Goal: Information Seeking & Learning: Find specific page/section

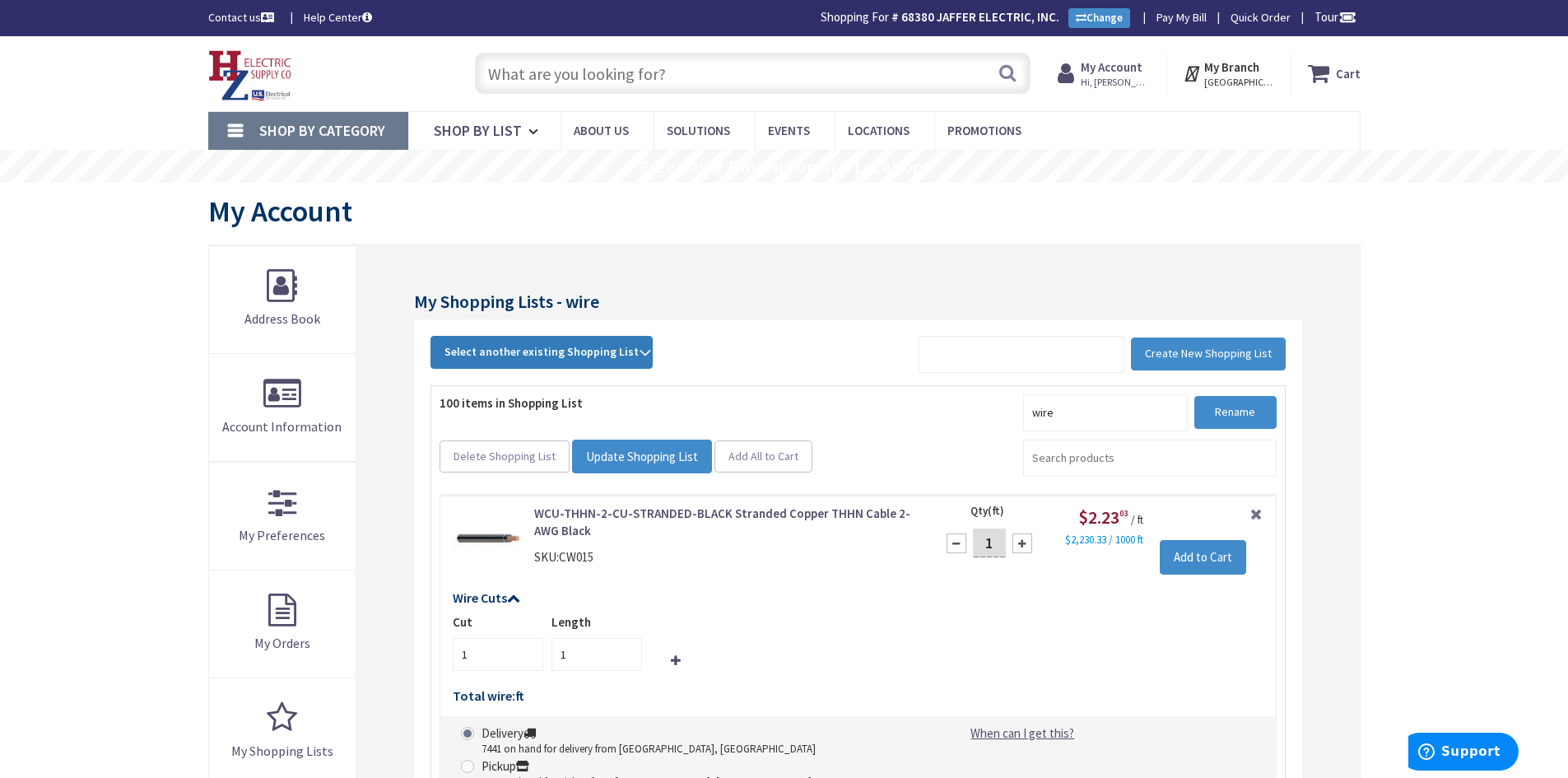
click at [568, 348] on span "Select another existing Shopping List" at bounding box center [542, 351] width 194 height 15
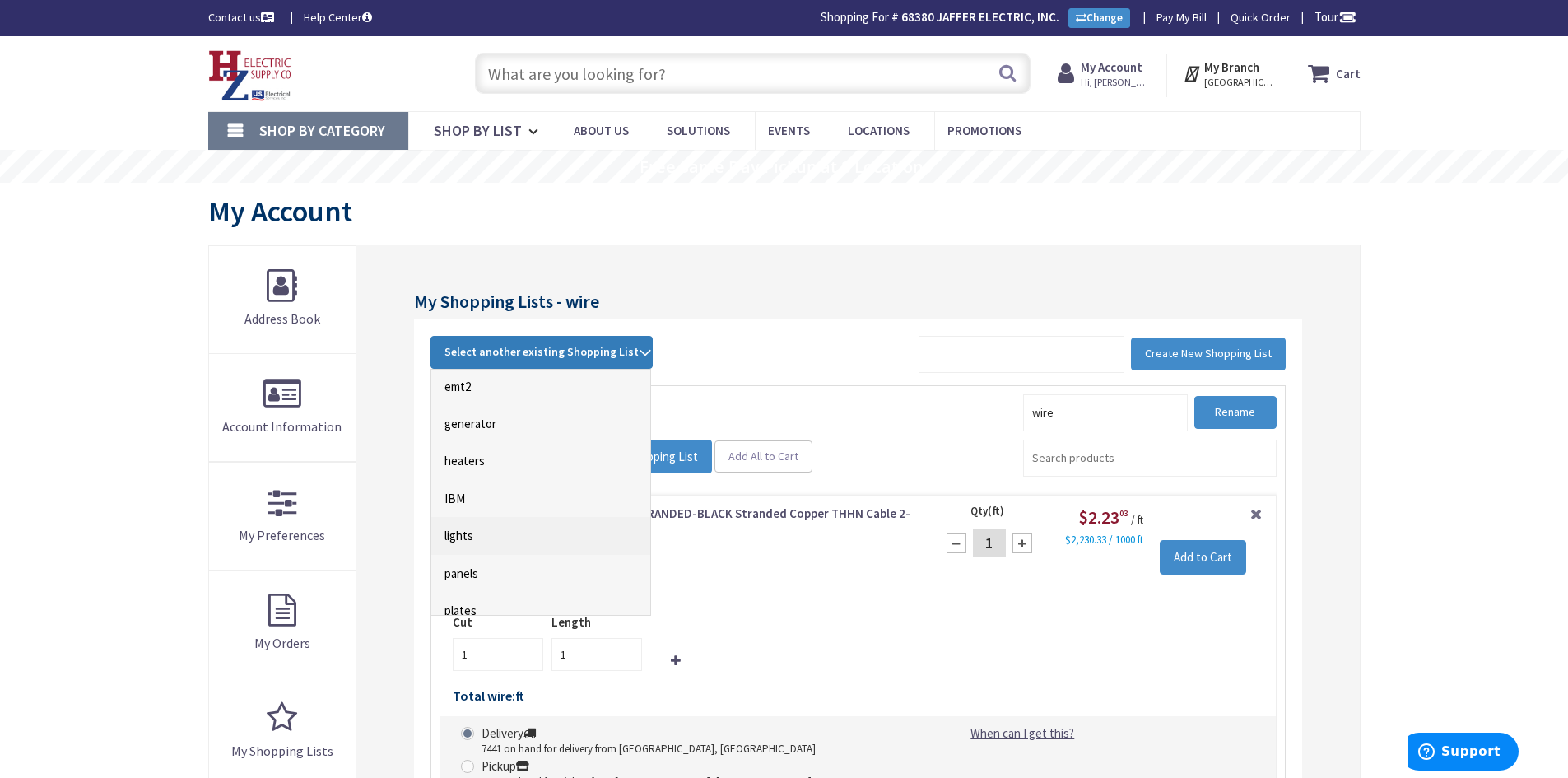
scroll to position [329, 0]
click at [460, 506] on link "lights" at bounding box center [541, 507] width 219 height 37
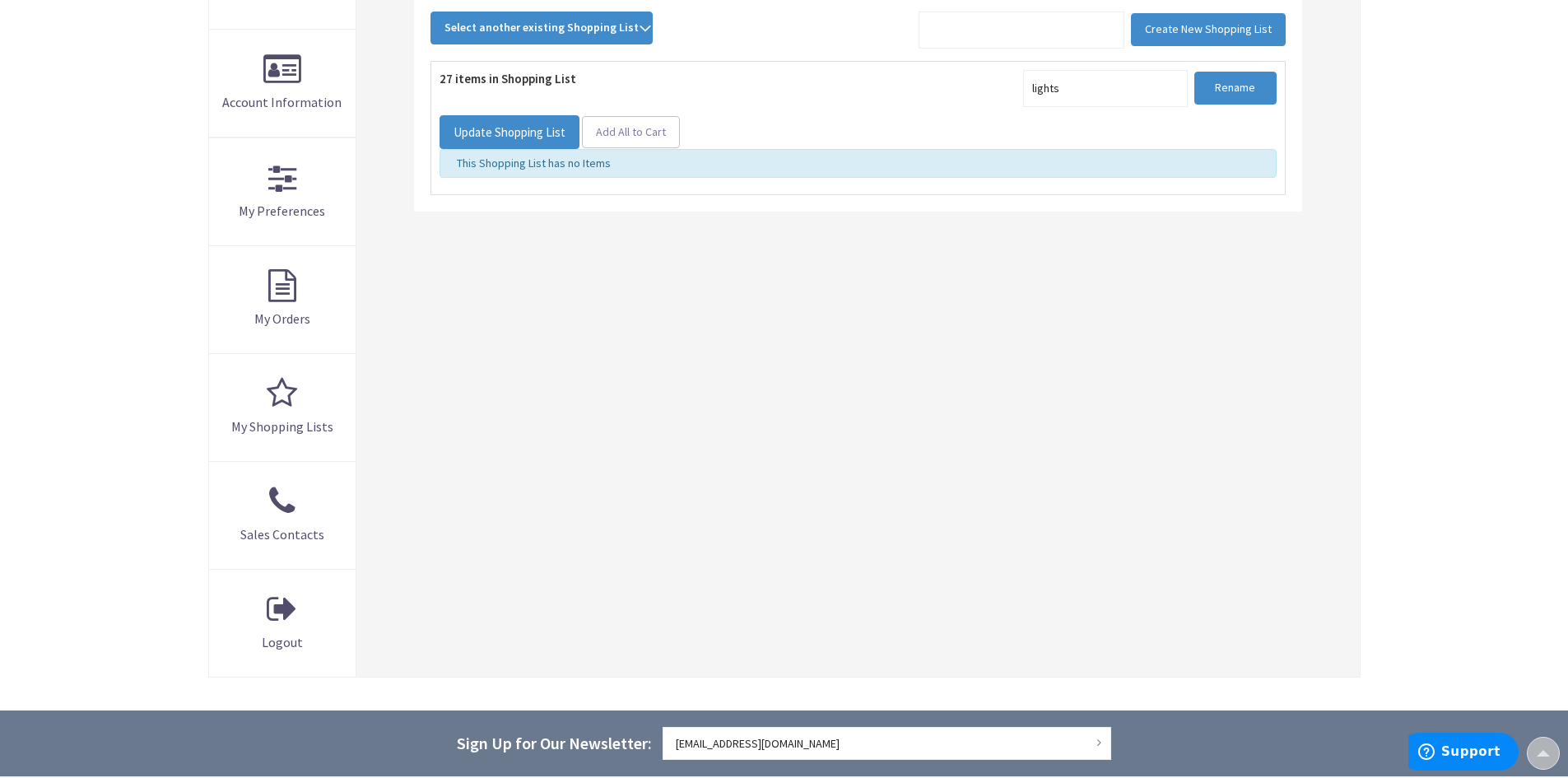
scroll to position [325, 0]
click at [571, 32] on span "Select another existing Shopping List" at bounding box center [542, 27] width 194 height 15
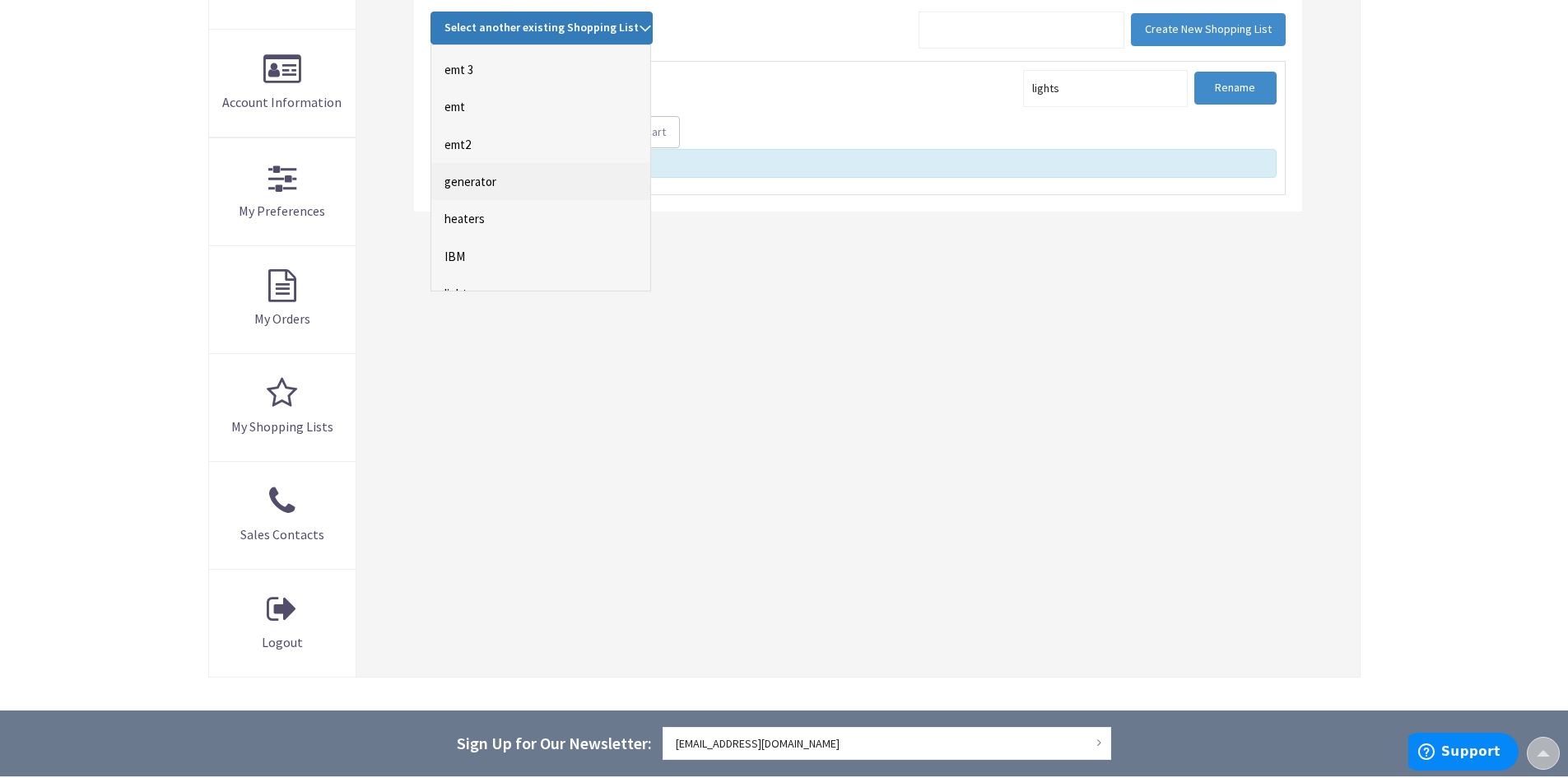
scroll to position [247, 0]
click at [462, 266] on link "lights" at bounding box center [541, 265] width 219 height 37
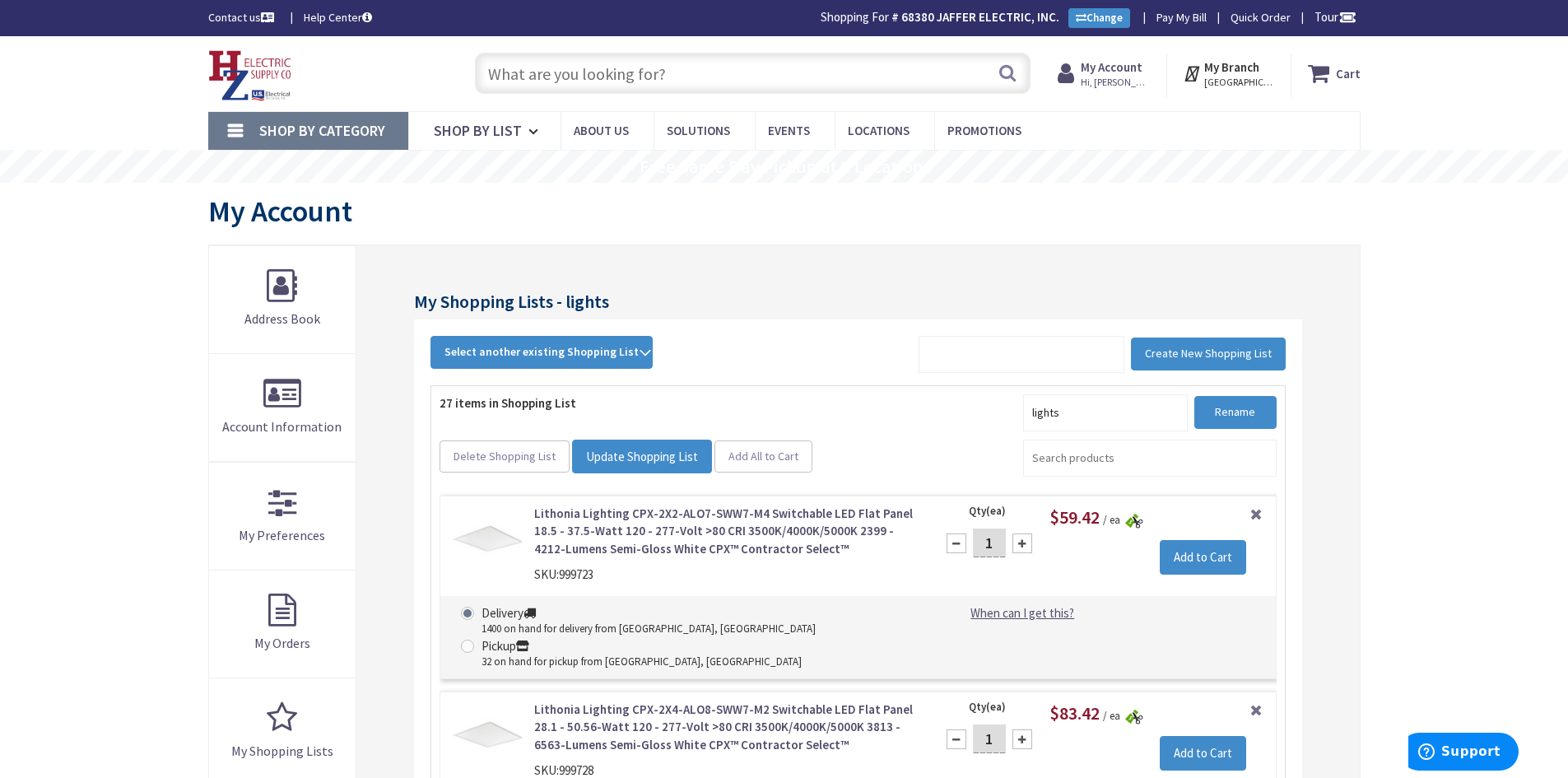
click at [556, 76] on input "text" at bounding box center [752, 73] width 556 height 41
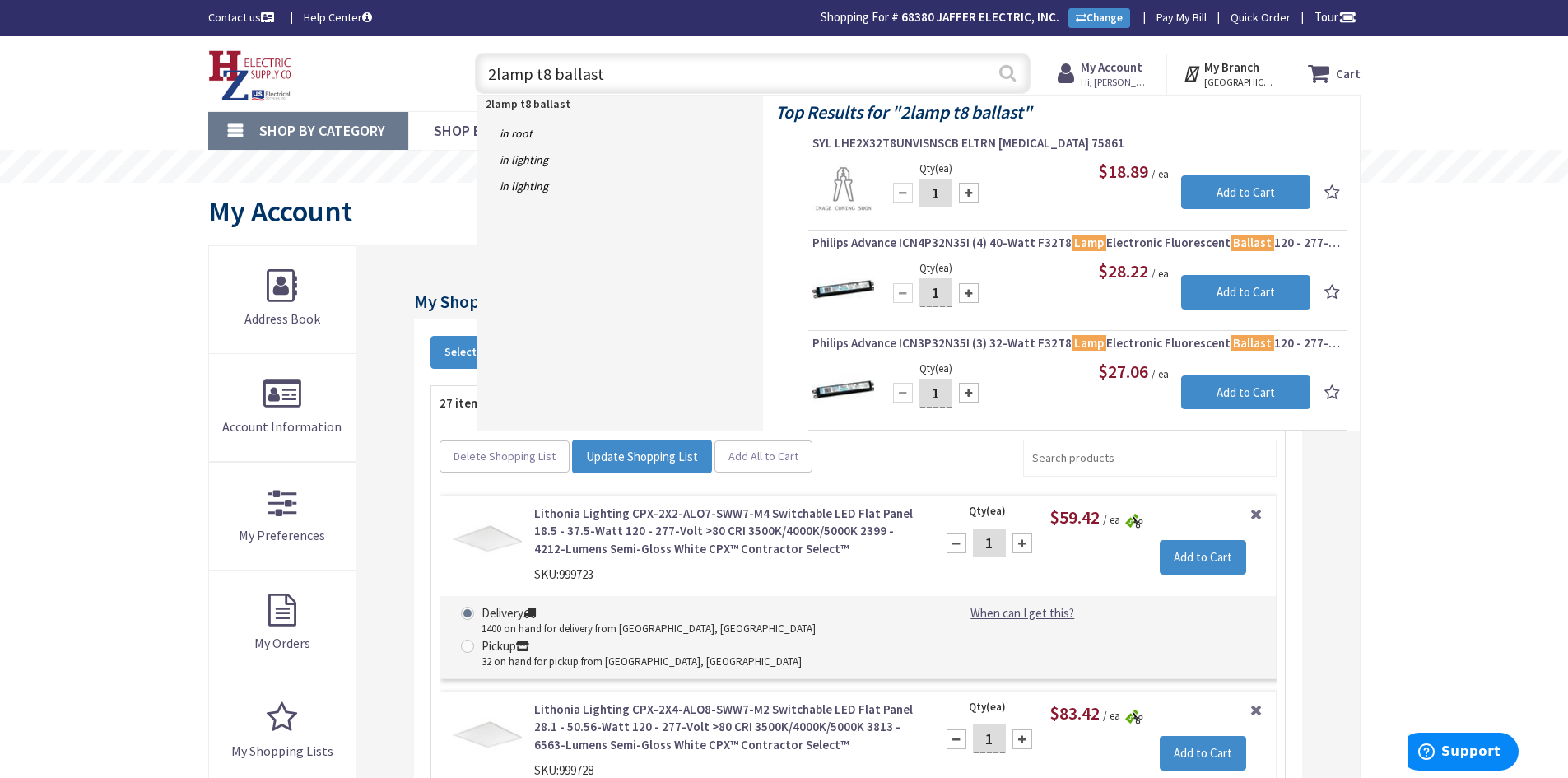
type input "2lamp t8 ballast"
click at [1011, 72] on button "Search" at bounding box center [1008, 73] width 21 height 37
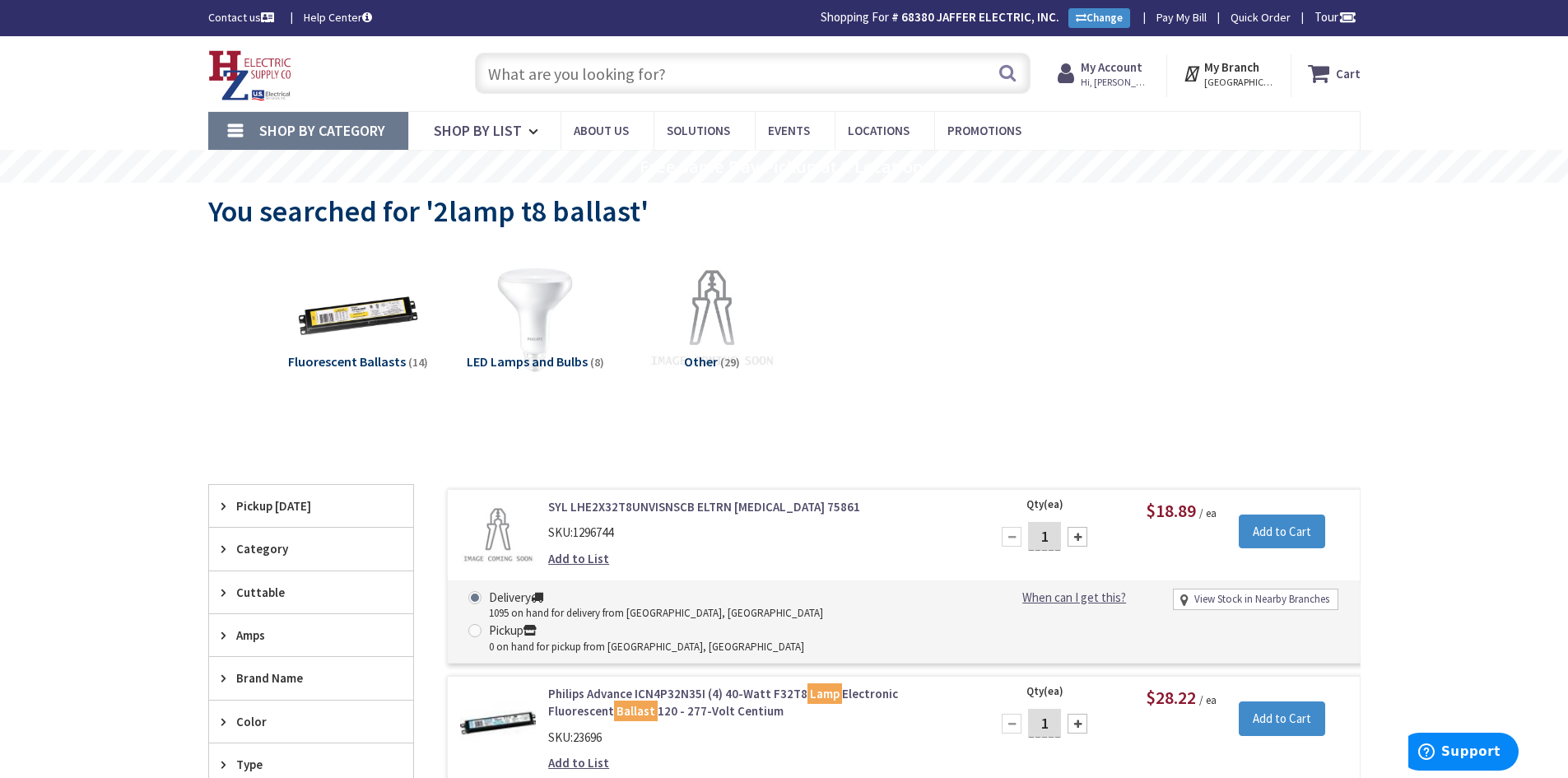
click at [551, 79] on input "text" at bounding box center [752, 73] width 556 height 41
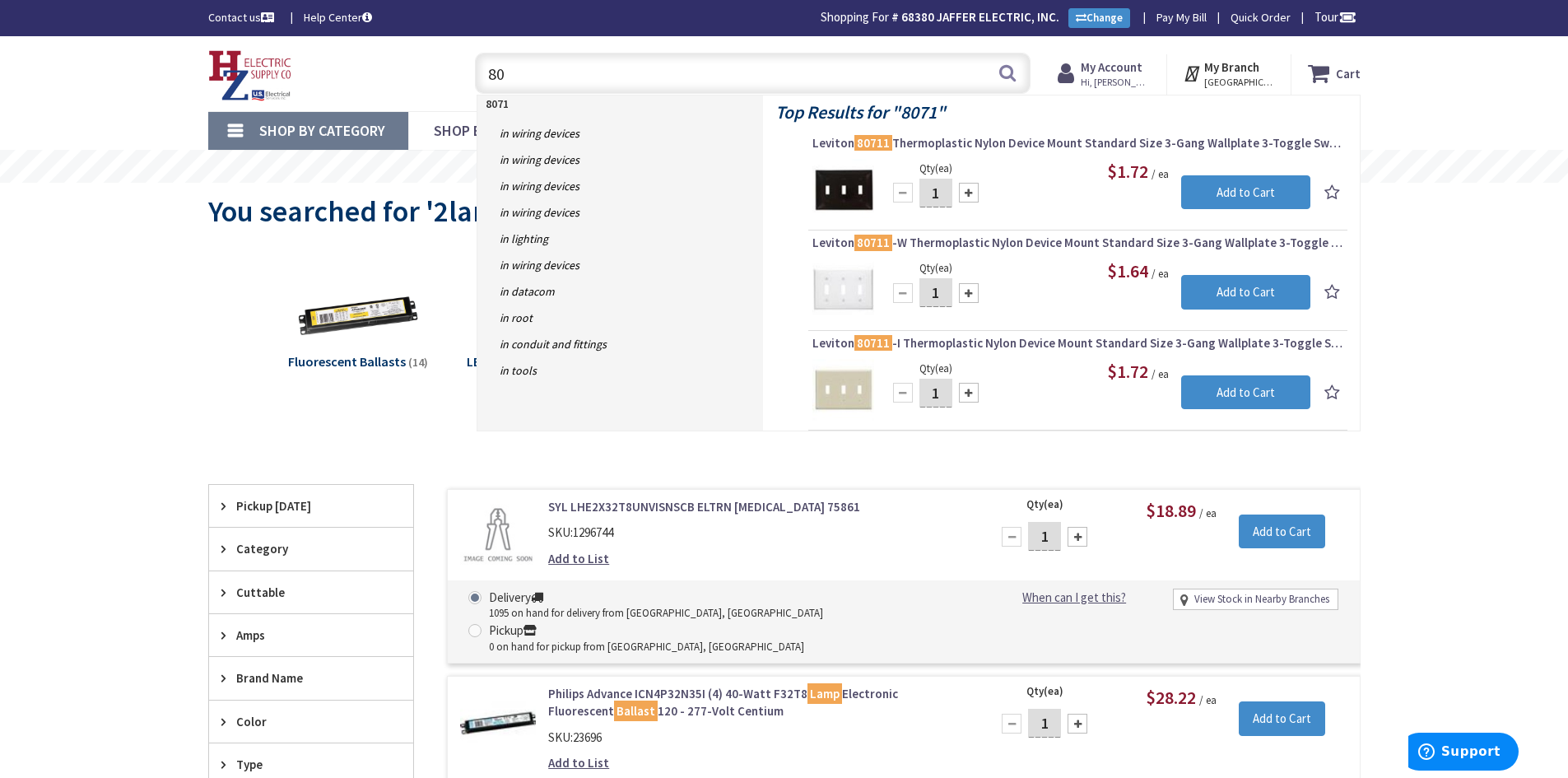
type input "8"
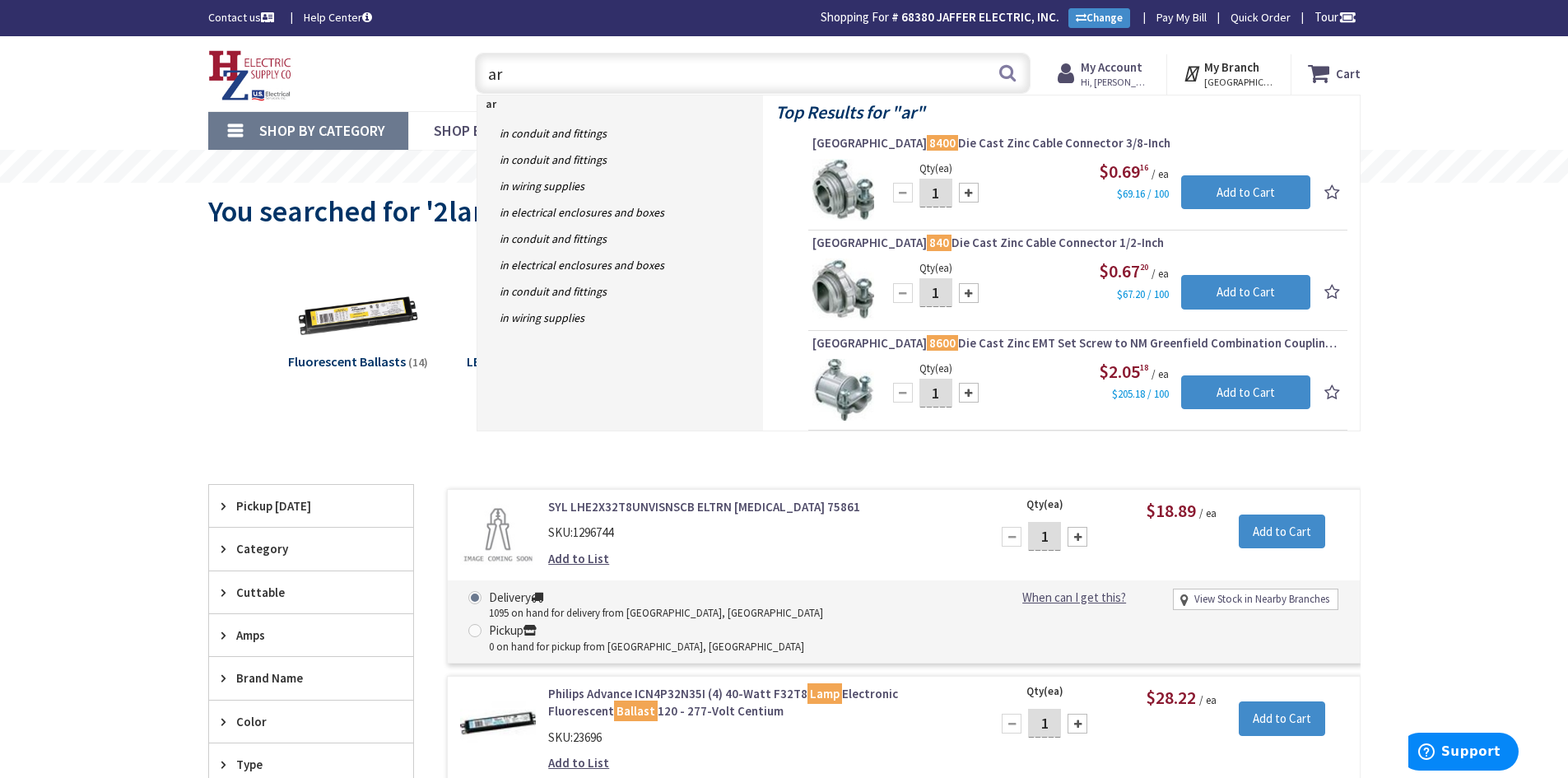
type input "a"
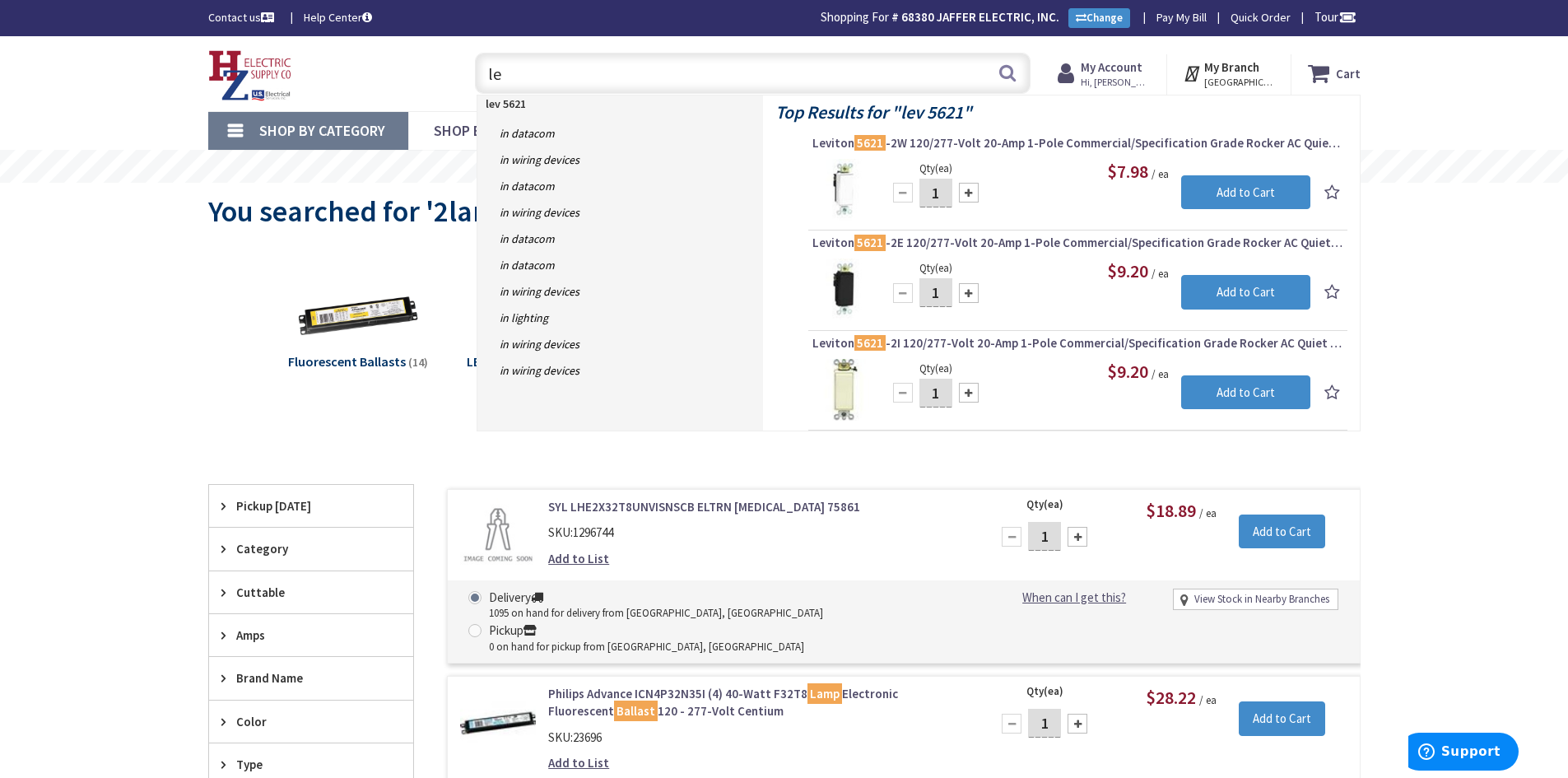
type input "l"
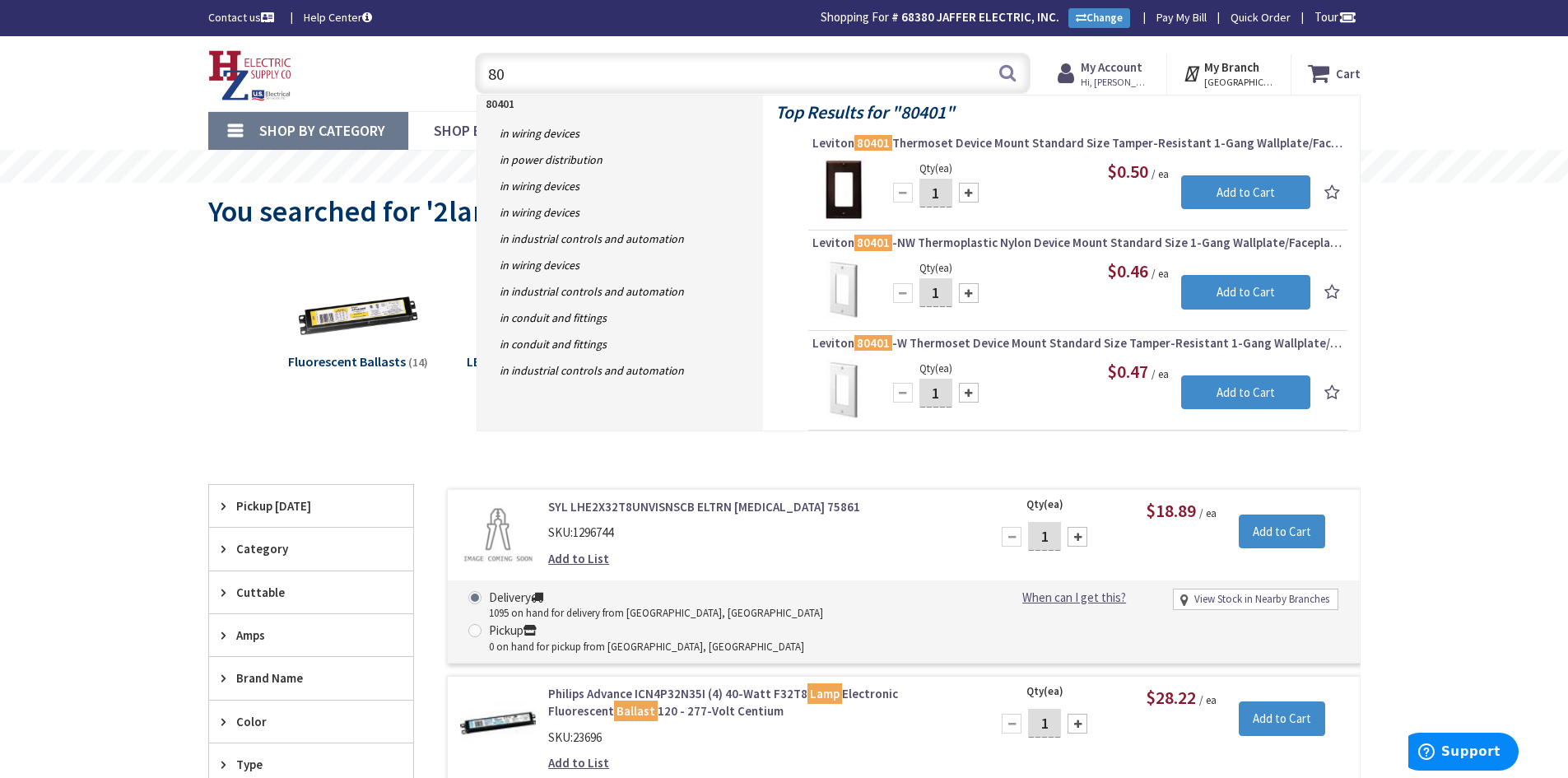
type input "8"
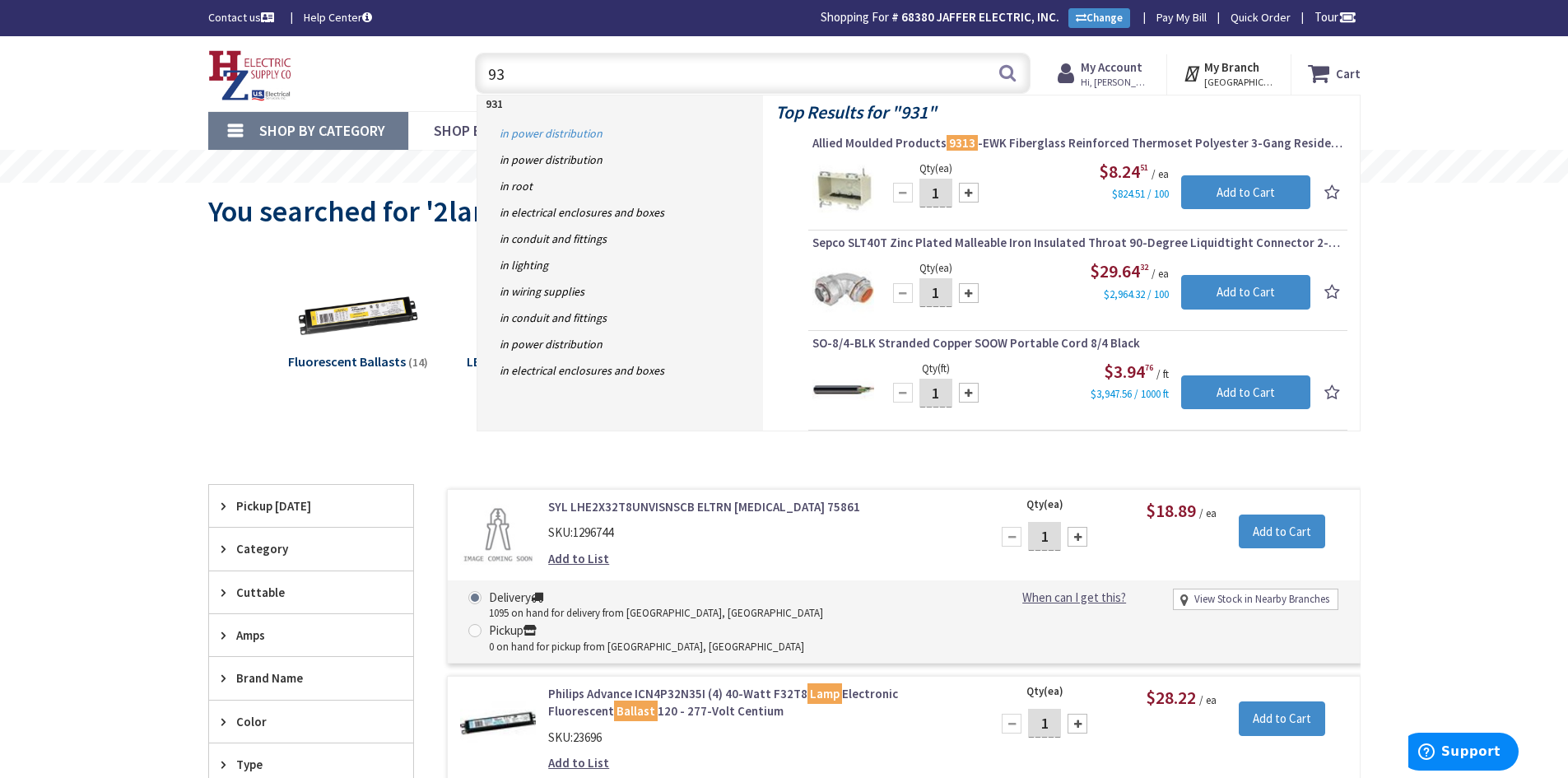
type input "9"
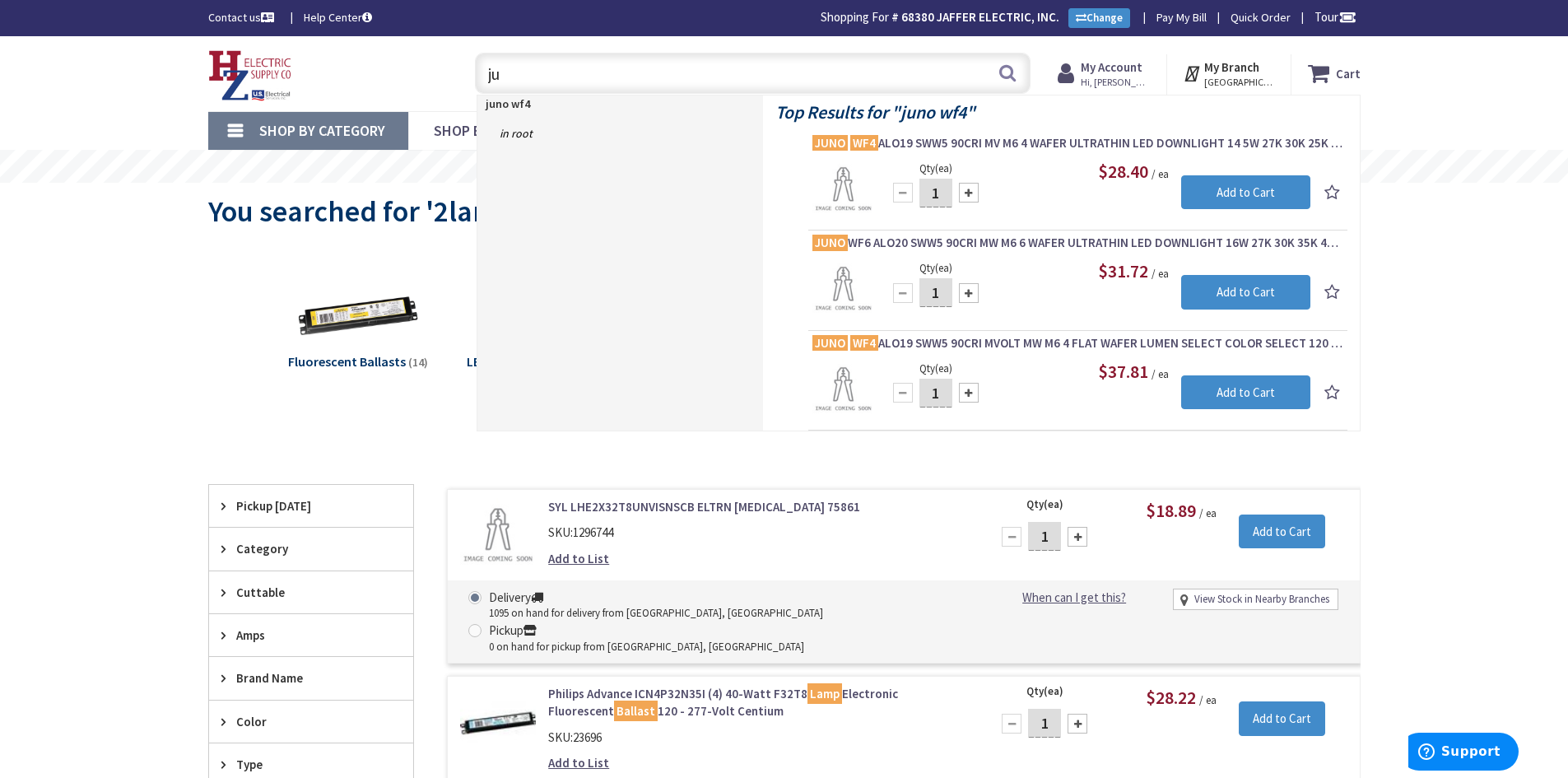
type input "j"
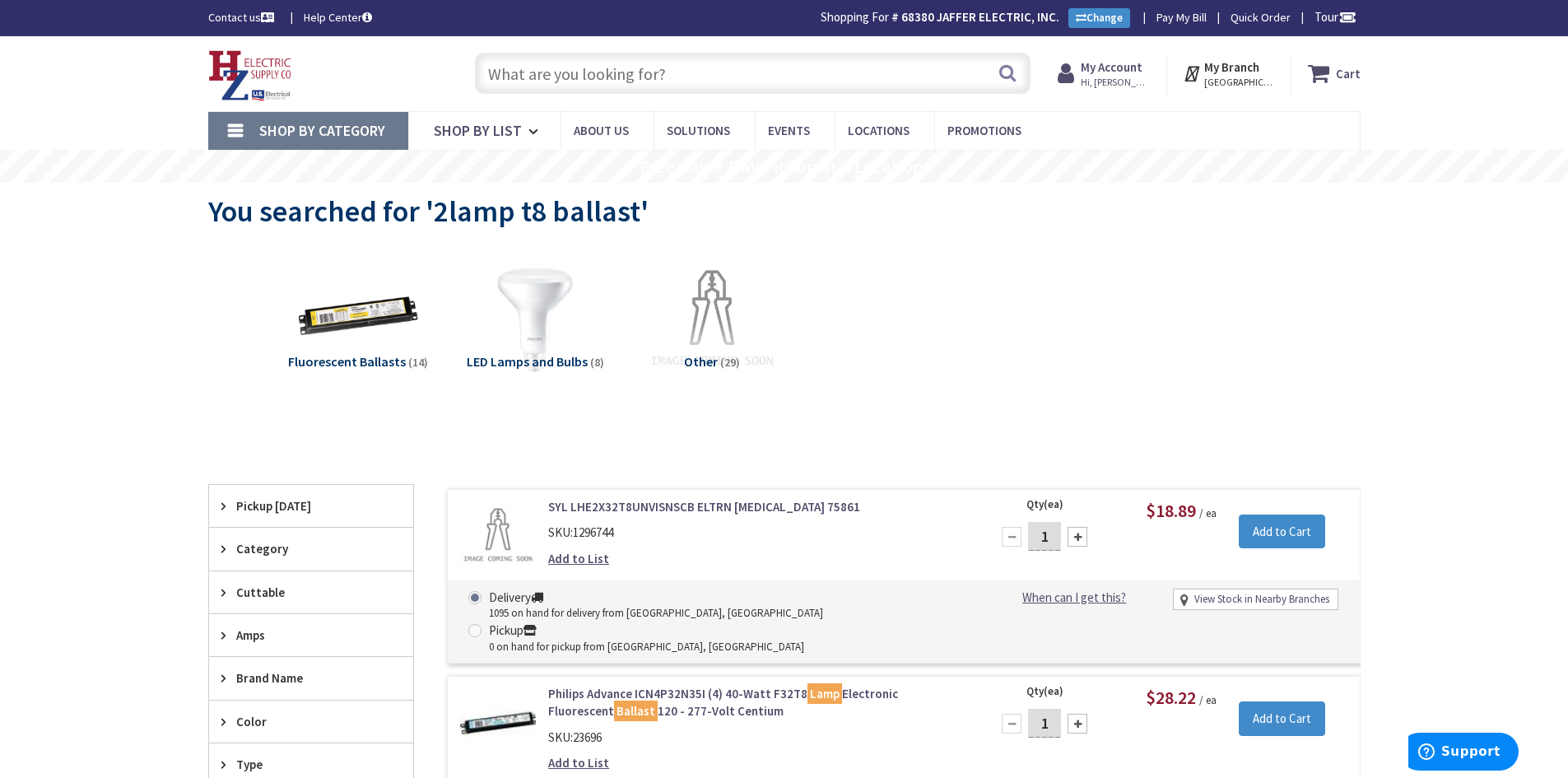
click at [1142, 62] on strong "My Account" at bounding box center [1111, 68] width 61 height 16
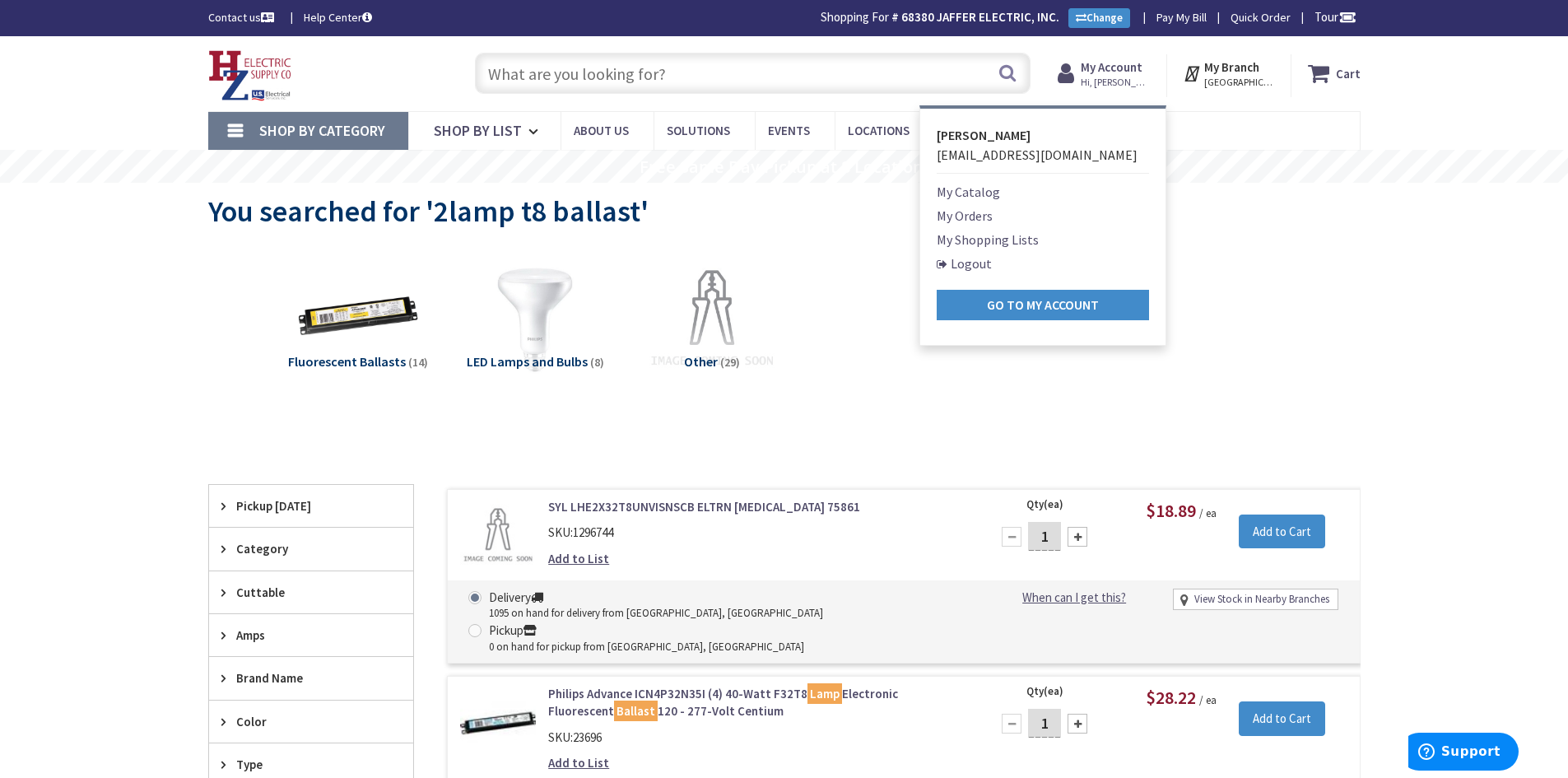
click at [1024, 241] on link "My Shopping Lists" at bounding box center [987, 239] width 102 height 20
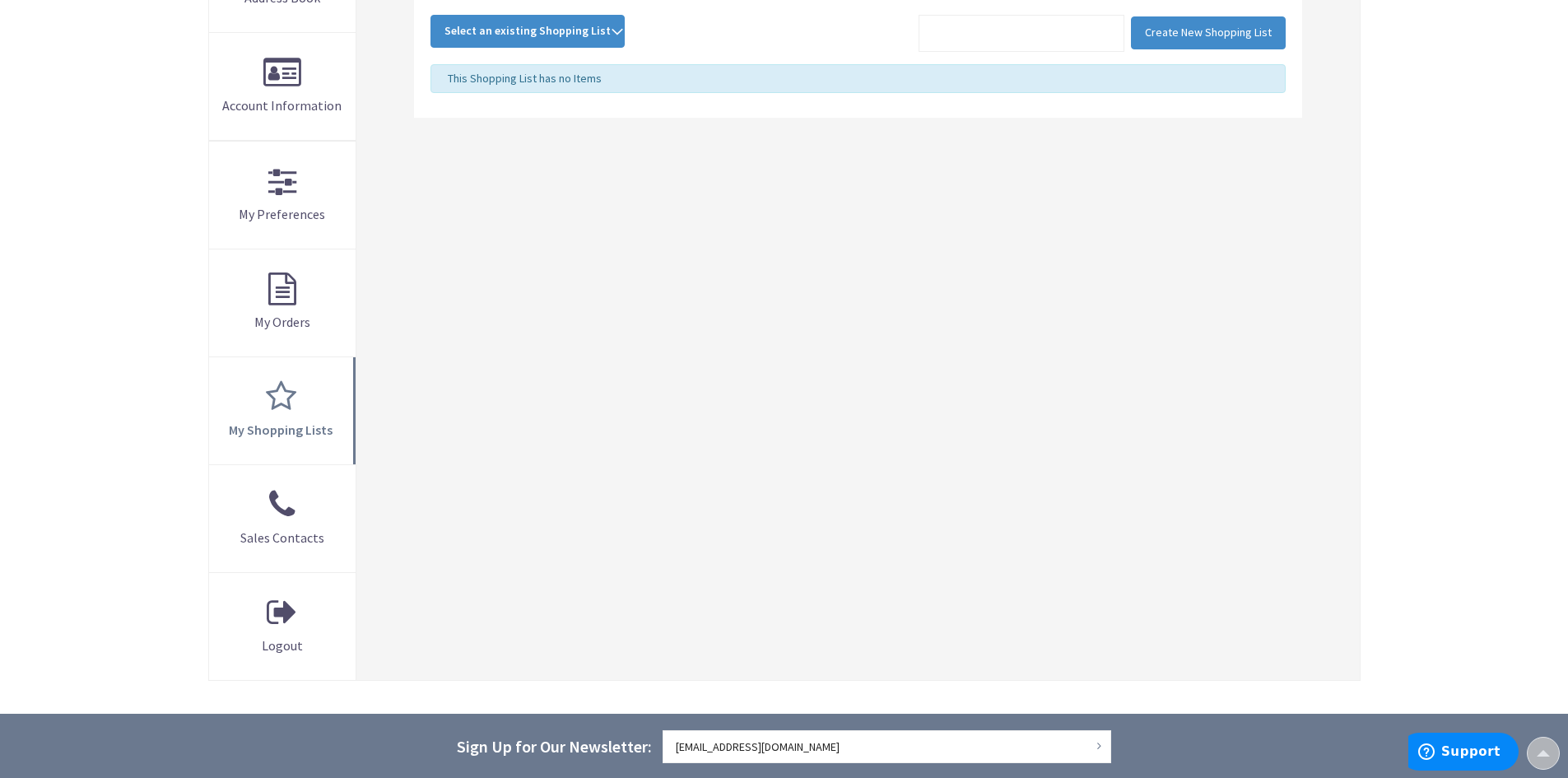
scroll to position [231, 0]
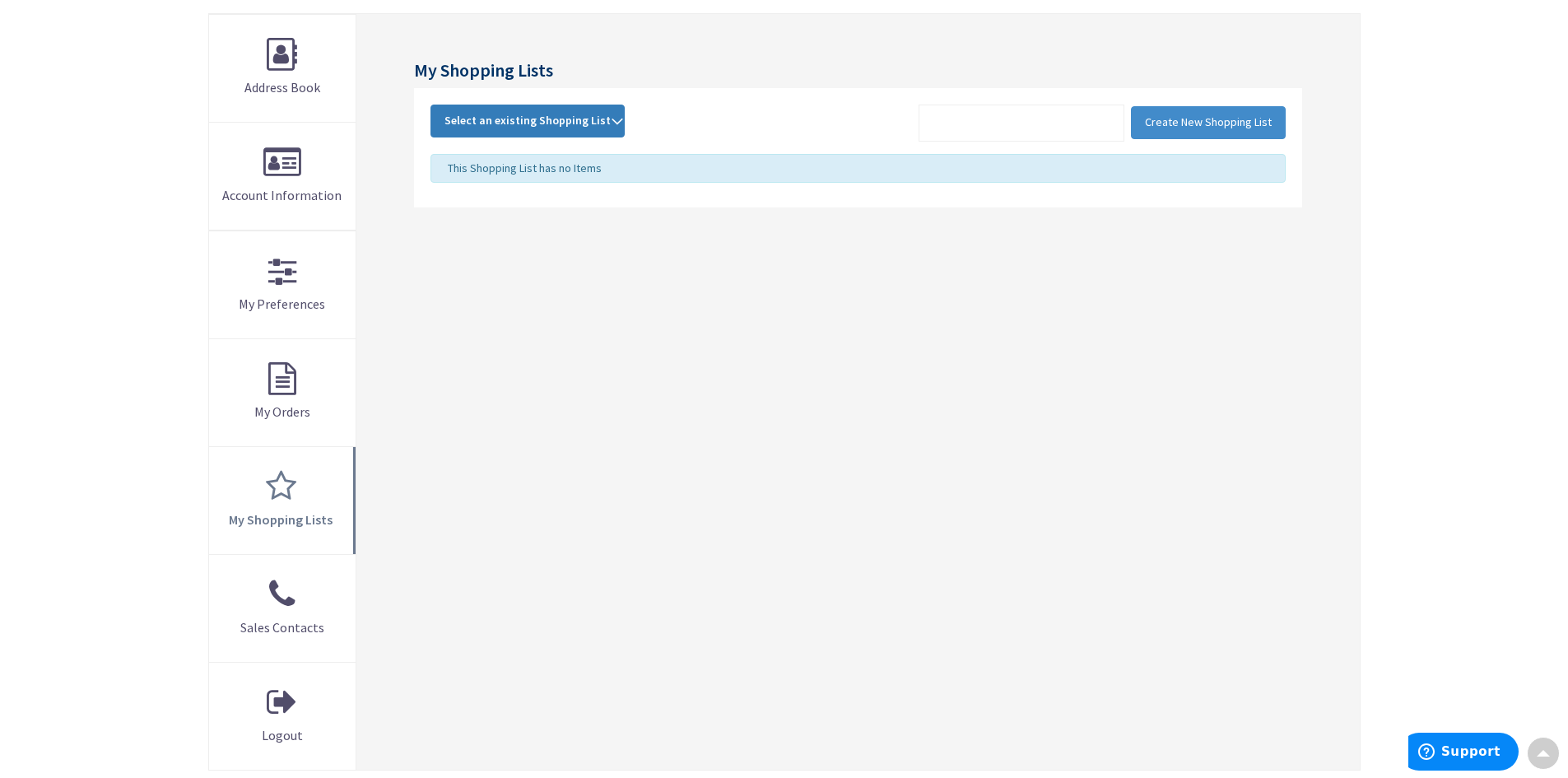
click at [524, 105] on button "Select an existing Shopping List" at bounding box center [527, 121] width 194 height 33
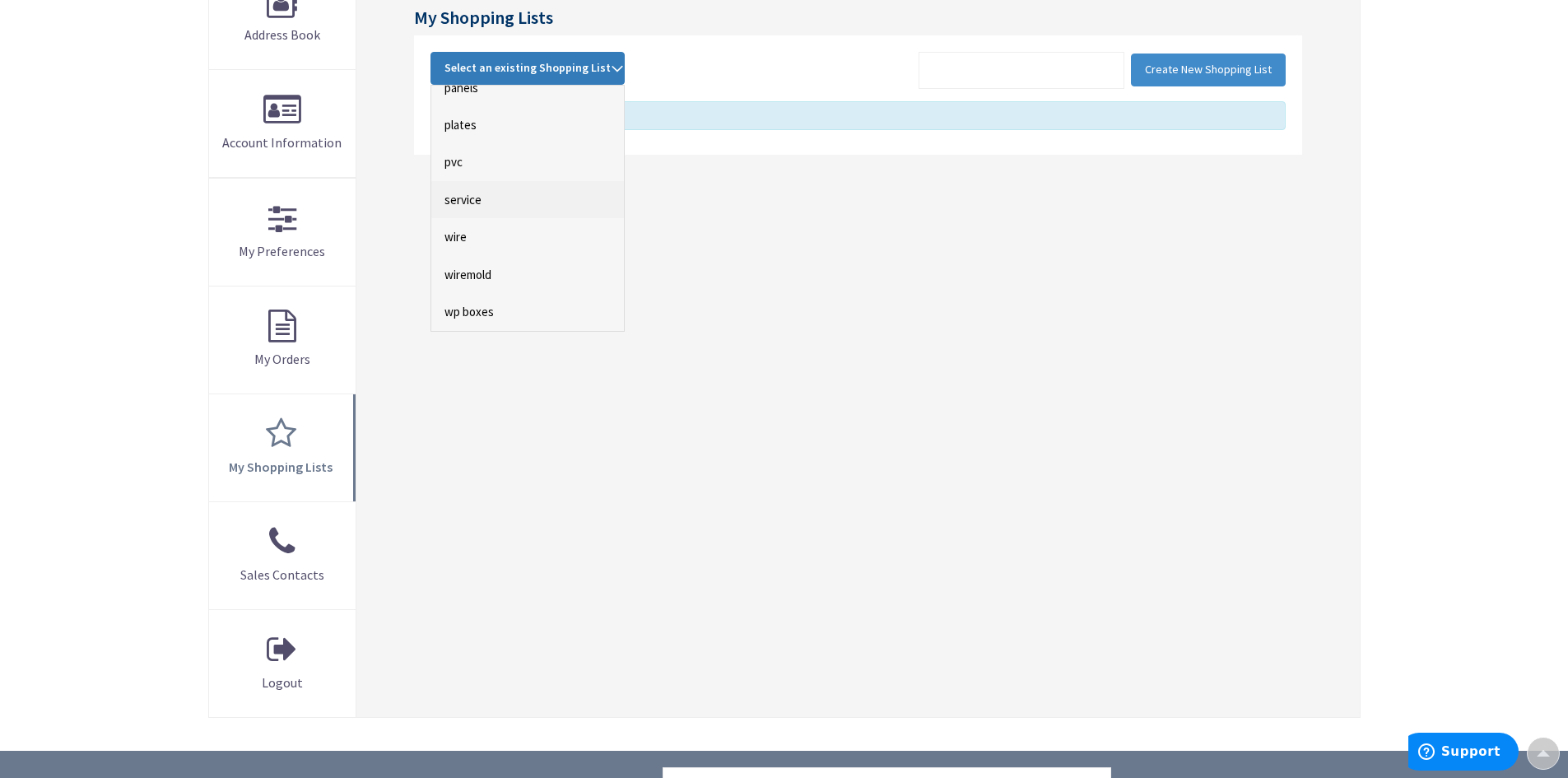
scroll to position [314, 0]
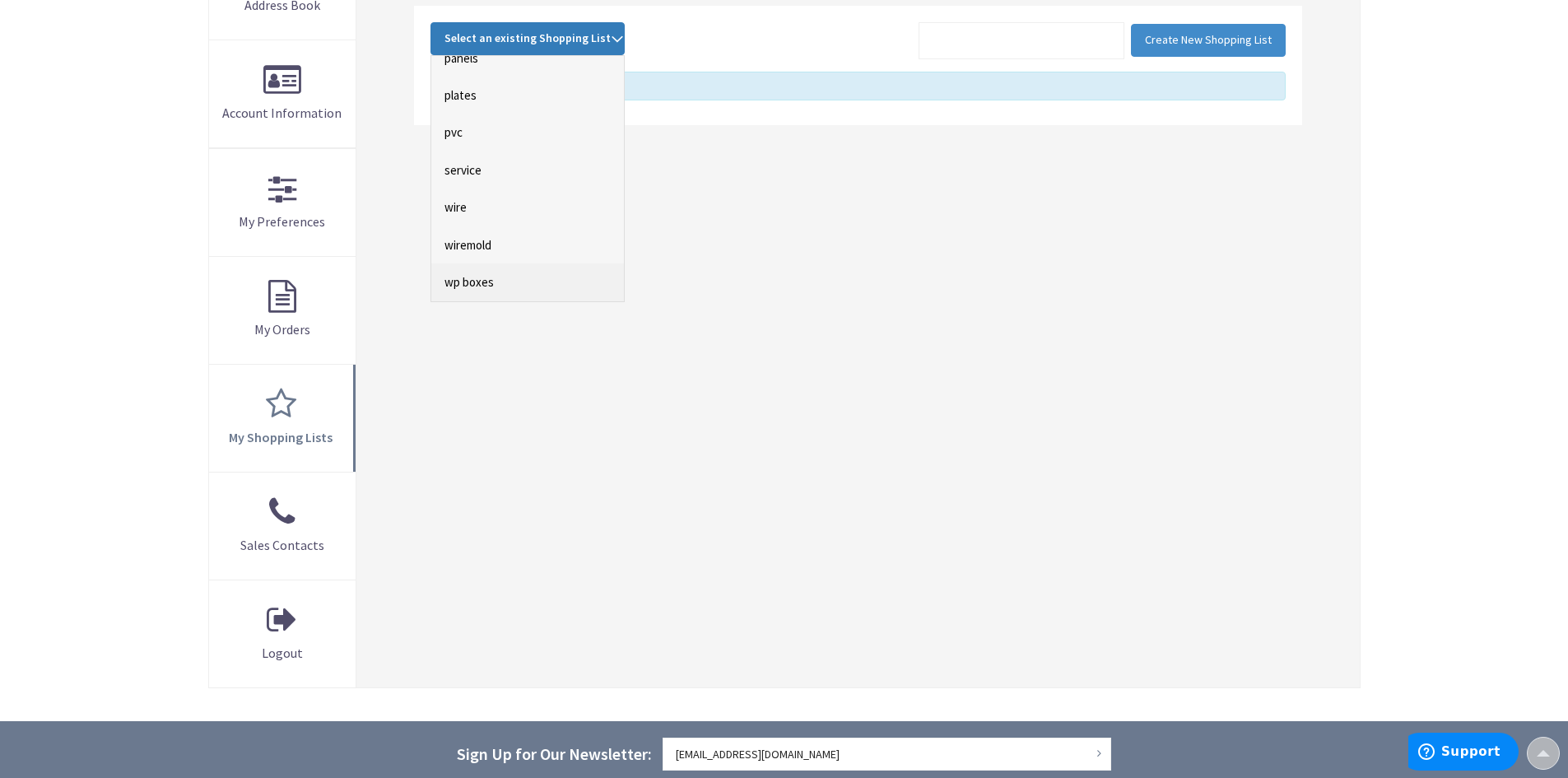
click at [477, 277] on link "wp boxes" at bounding box center [527, 282] width 193 height 37
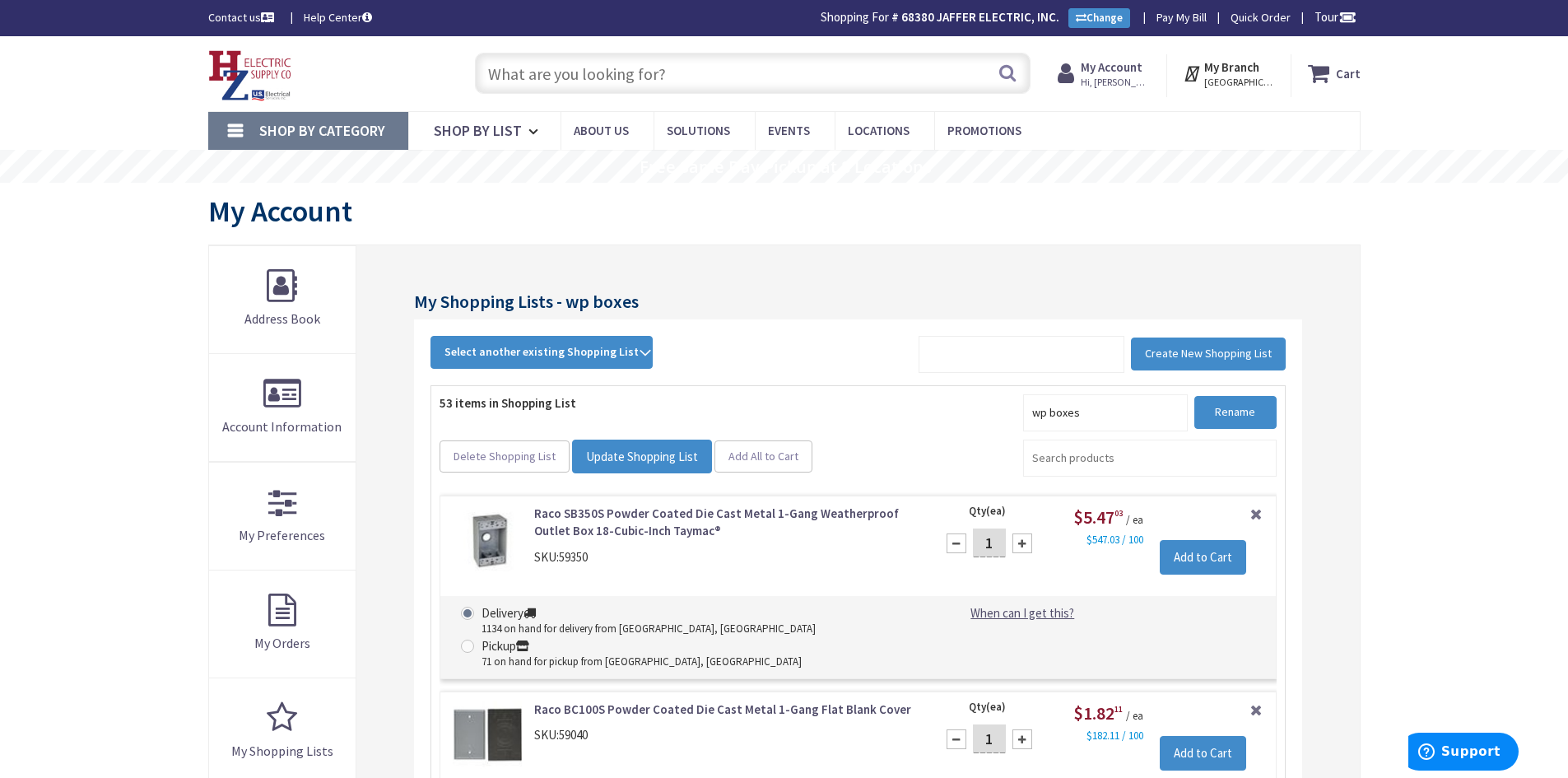
click at [571, 79] on input "text" at bounding box center [752, 73] width 556 height 41
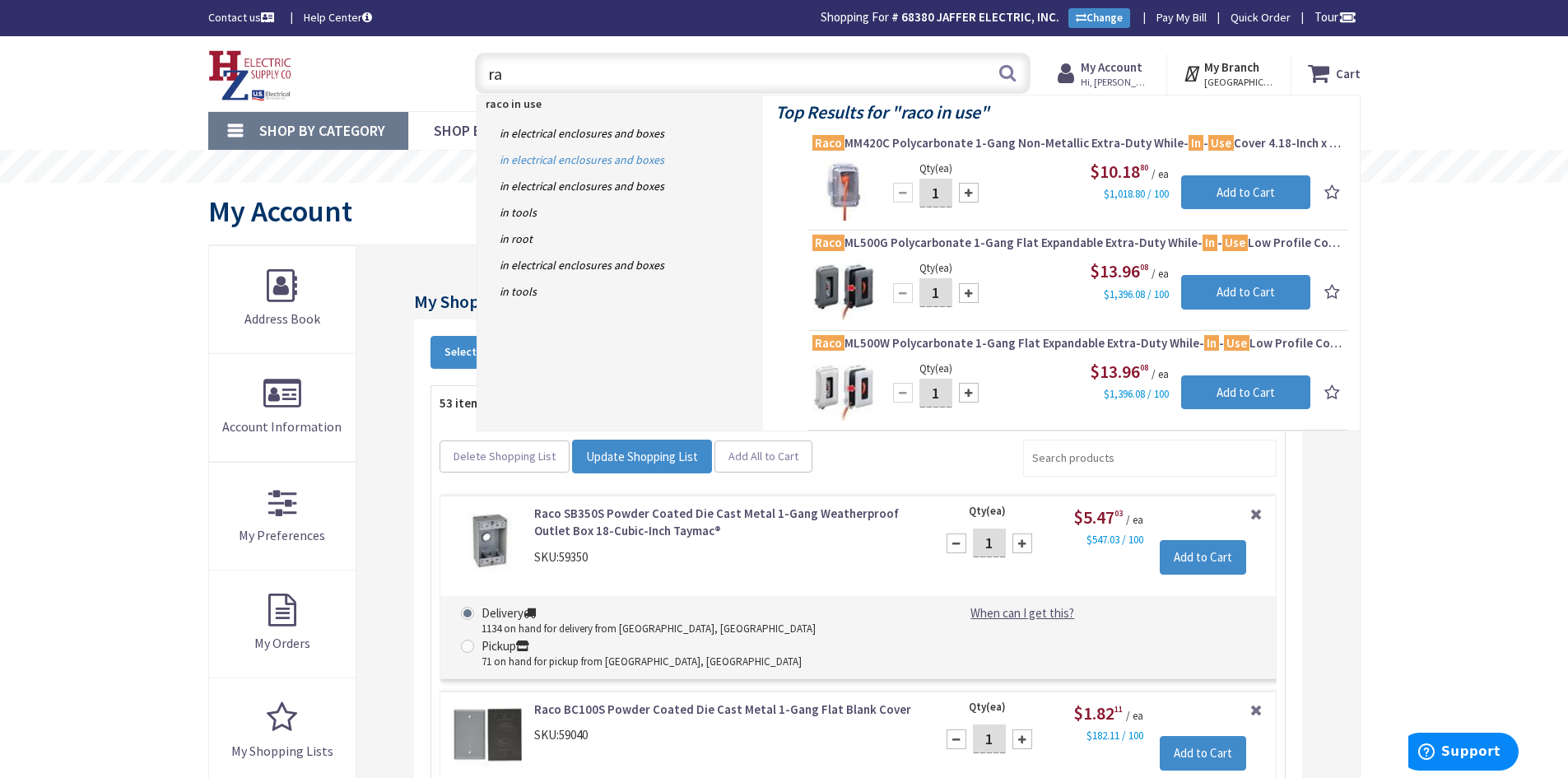
type input "r"
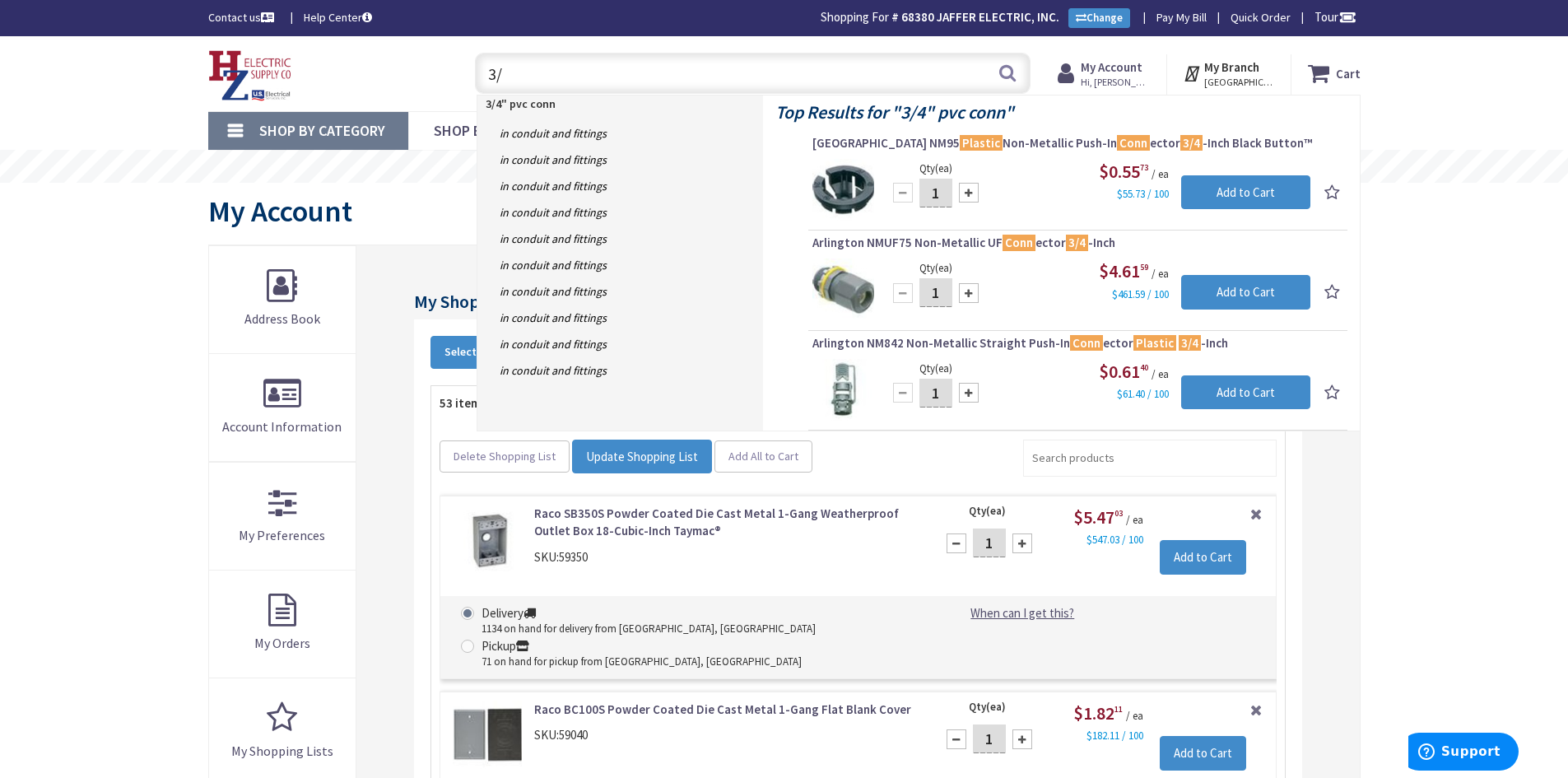
type input "3"
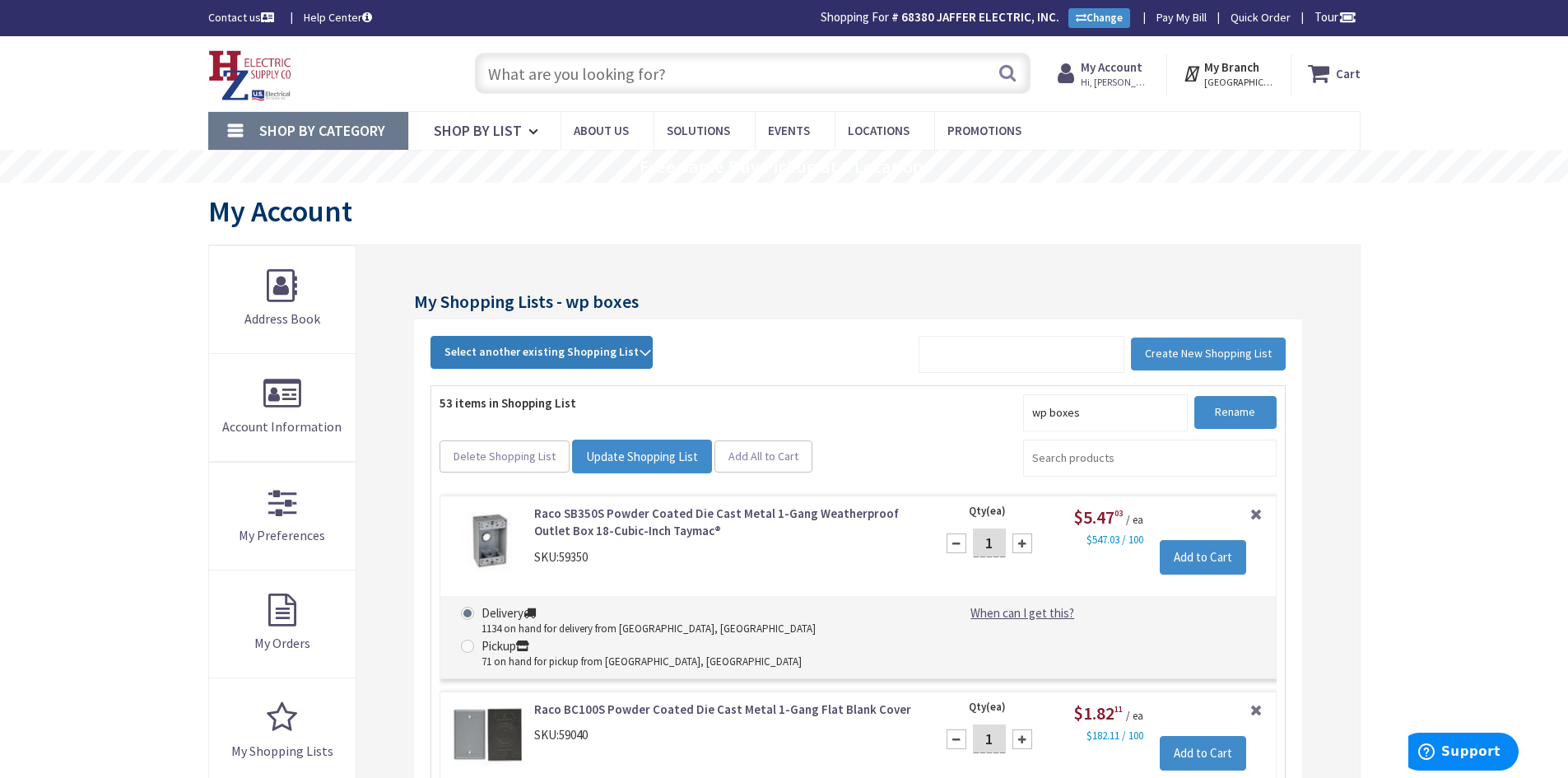
click at [533, 356] on span "Select another existing Shopping List" at bounding box center [542, 351] width 194 height 15
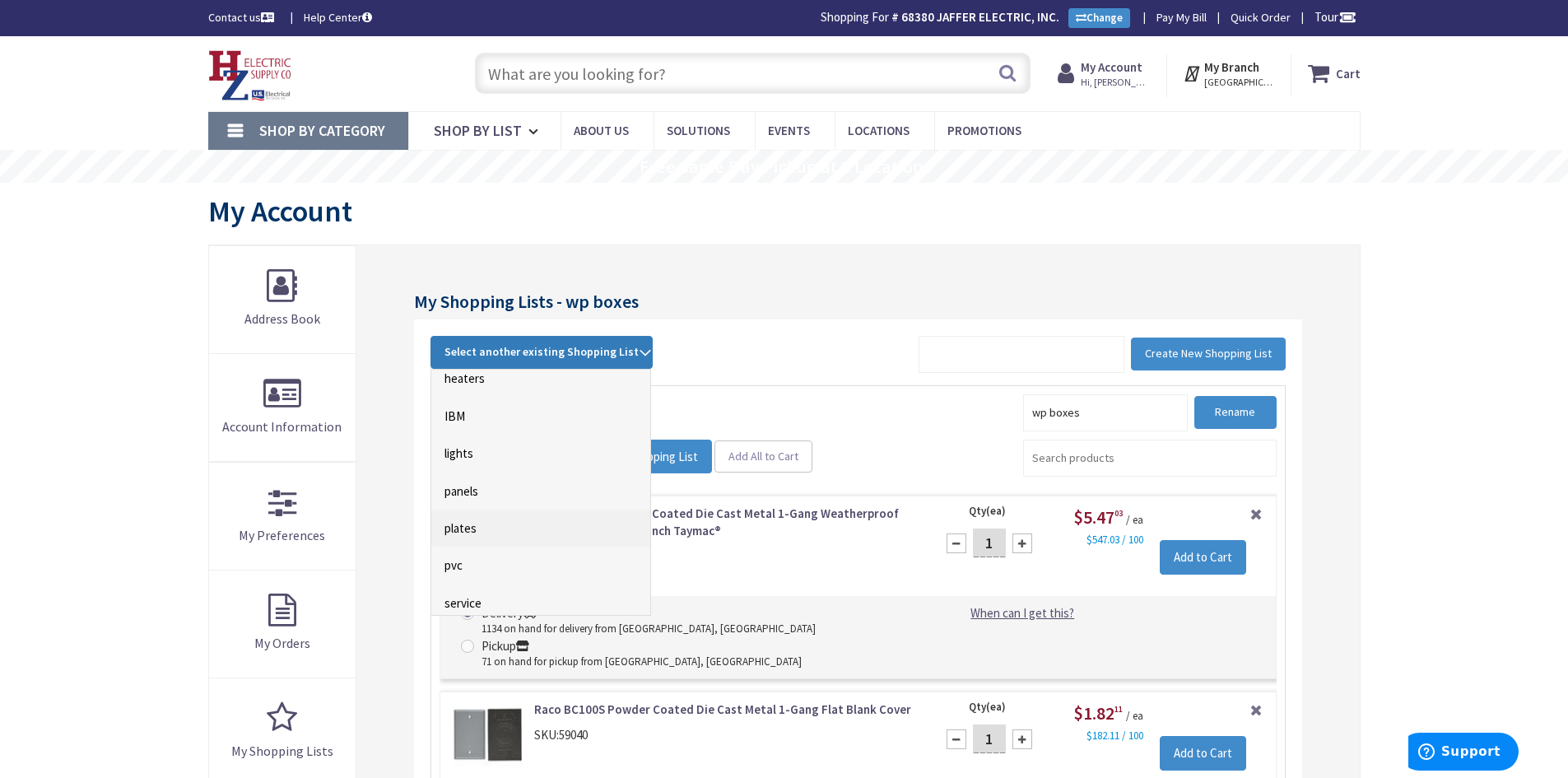
scroll to position [412, 0]
click at [452, 533] on link "pvc" at bounding box center [541, 536] width 219 height 37
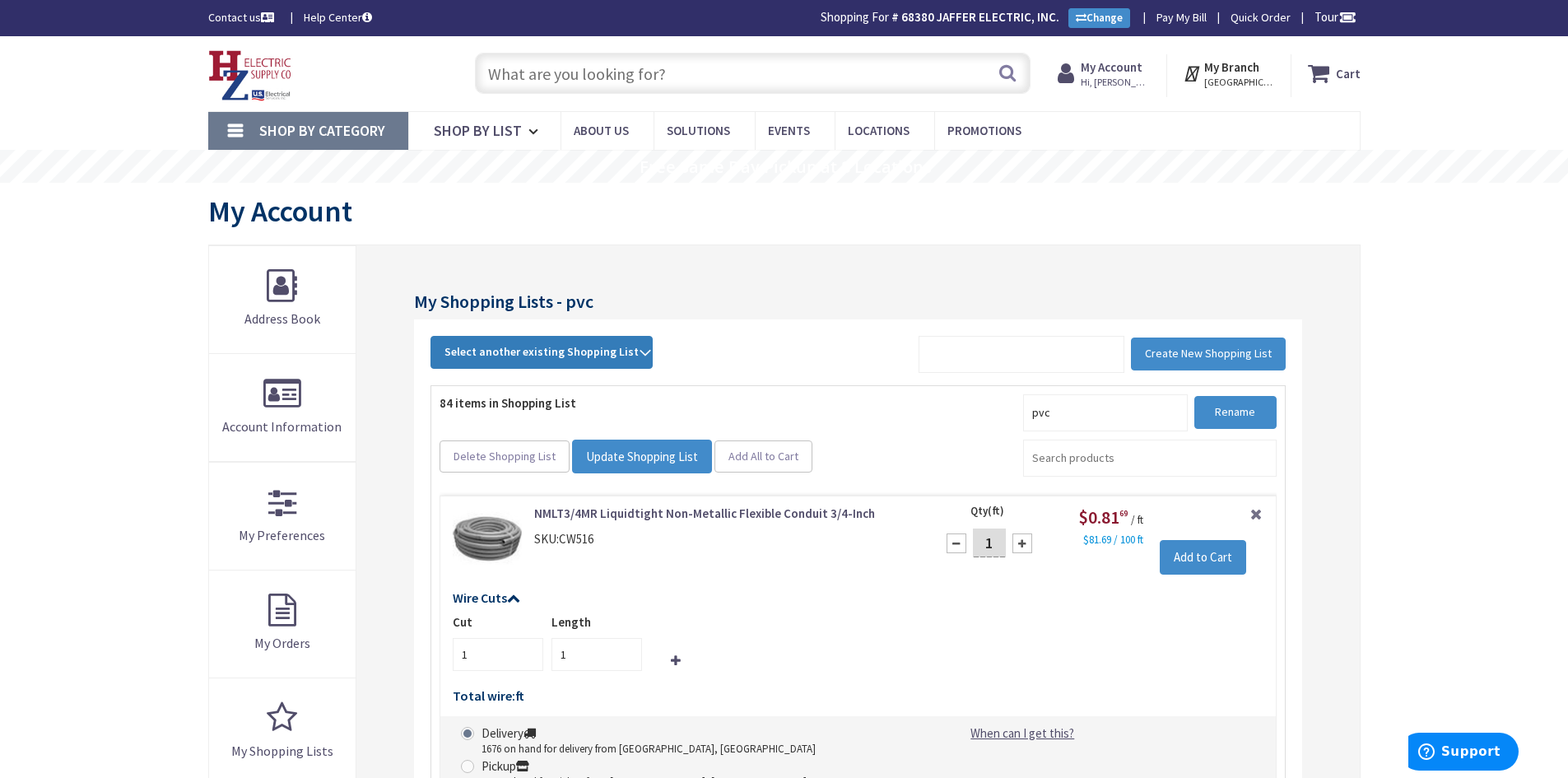
click at [506, 350] on span "Select another existing Shopping List" at bounding box center [542, 351] width 194 height 15
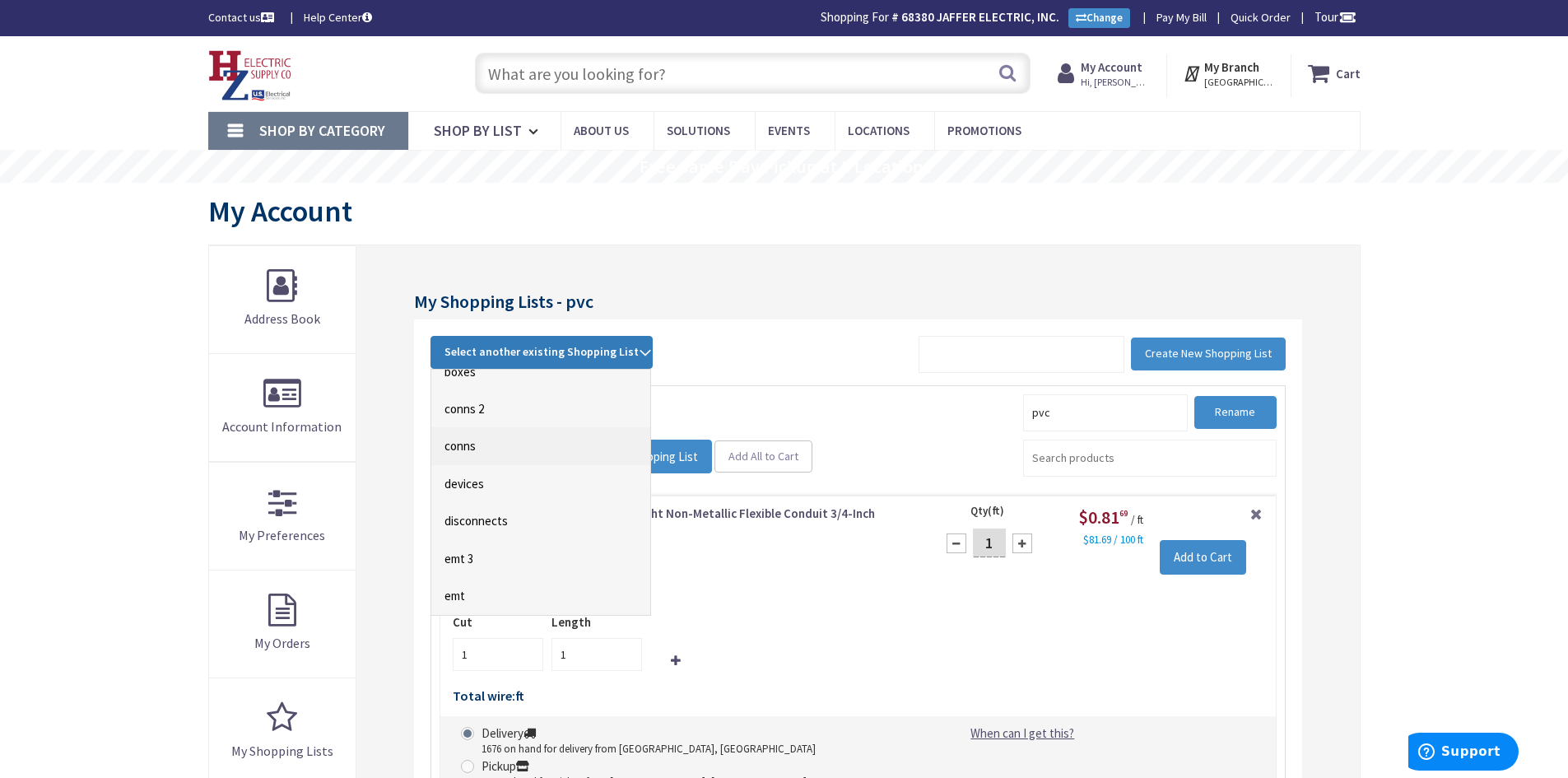
scroll to position [83, 0]
click at [471, 456] on link "devices" at bounding box center [541, 455] width 219 height 37
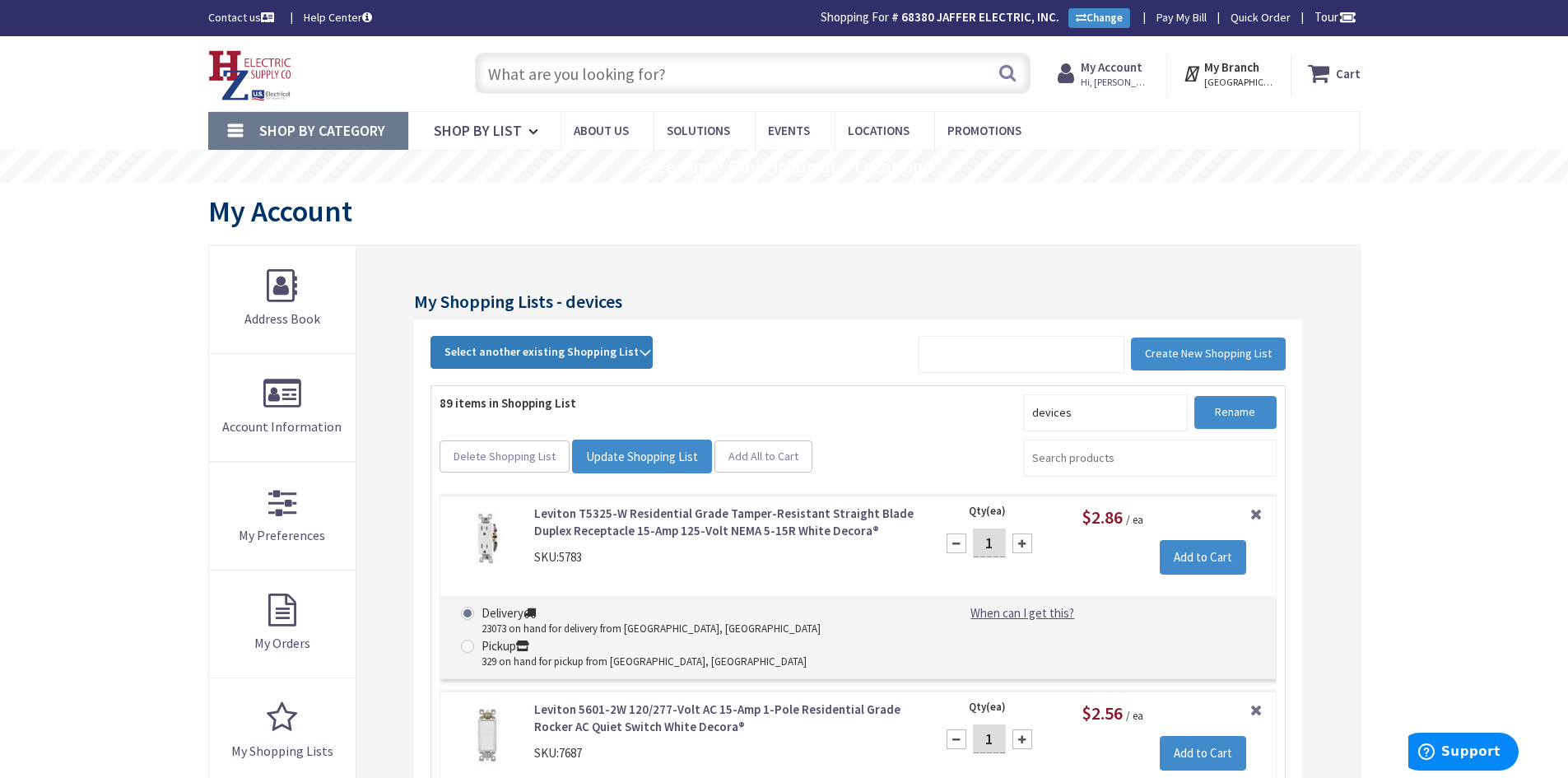
click at [559, 355] on span "Select another existing Shopping List" at bounding box center [542, 351] width 194 height 15
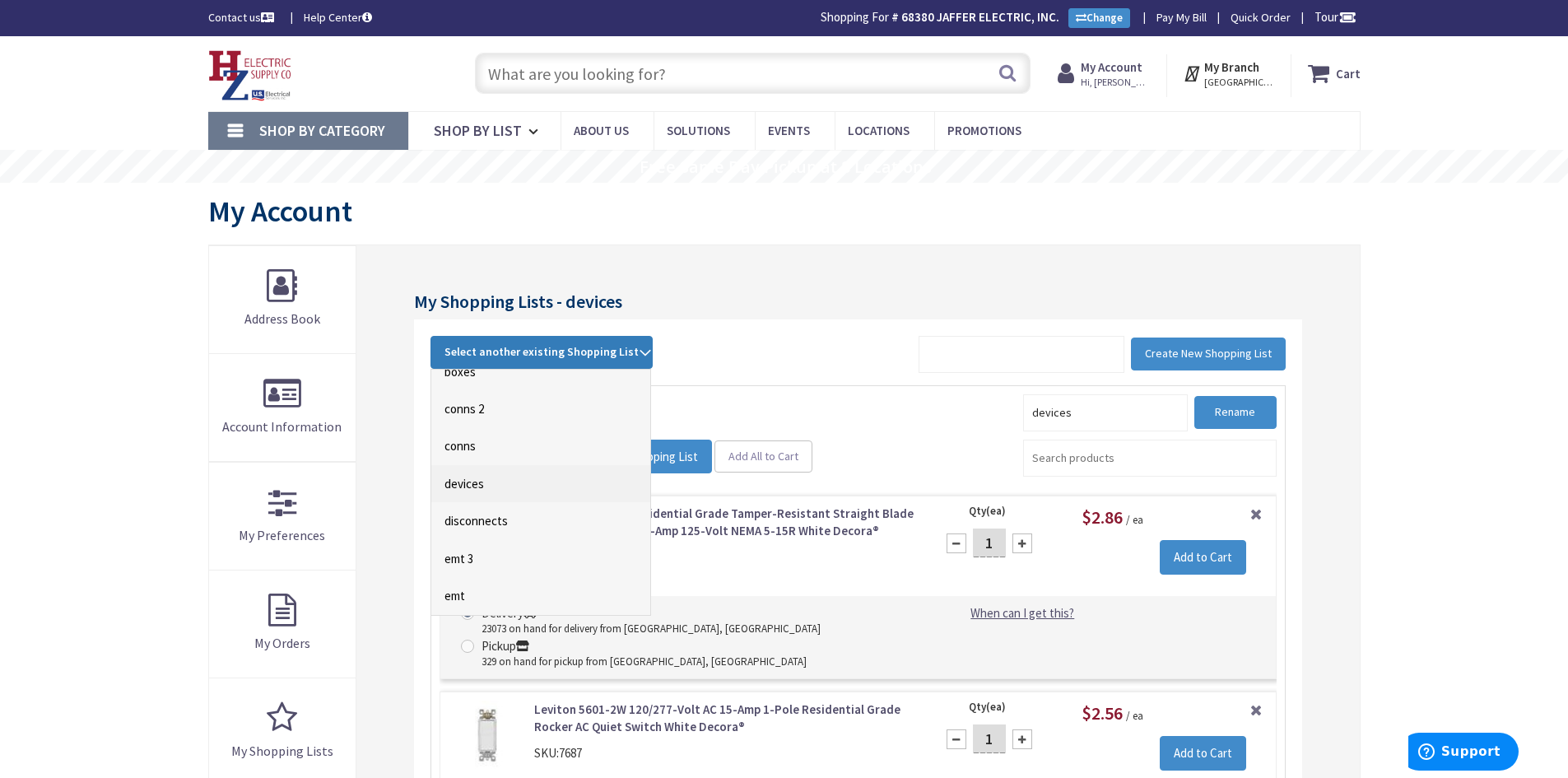
scroll to position [83, 0]
click at [469, 560] on link "emt" at bounding box center [541, 567] width 219 height 37
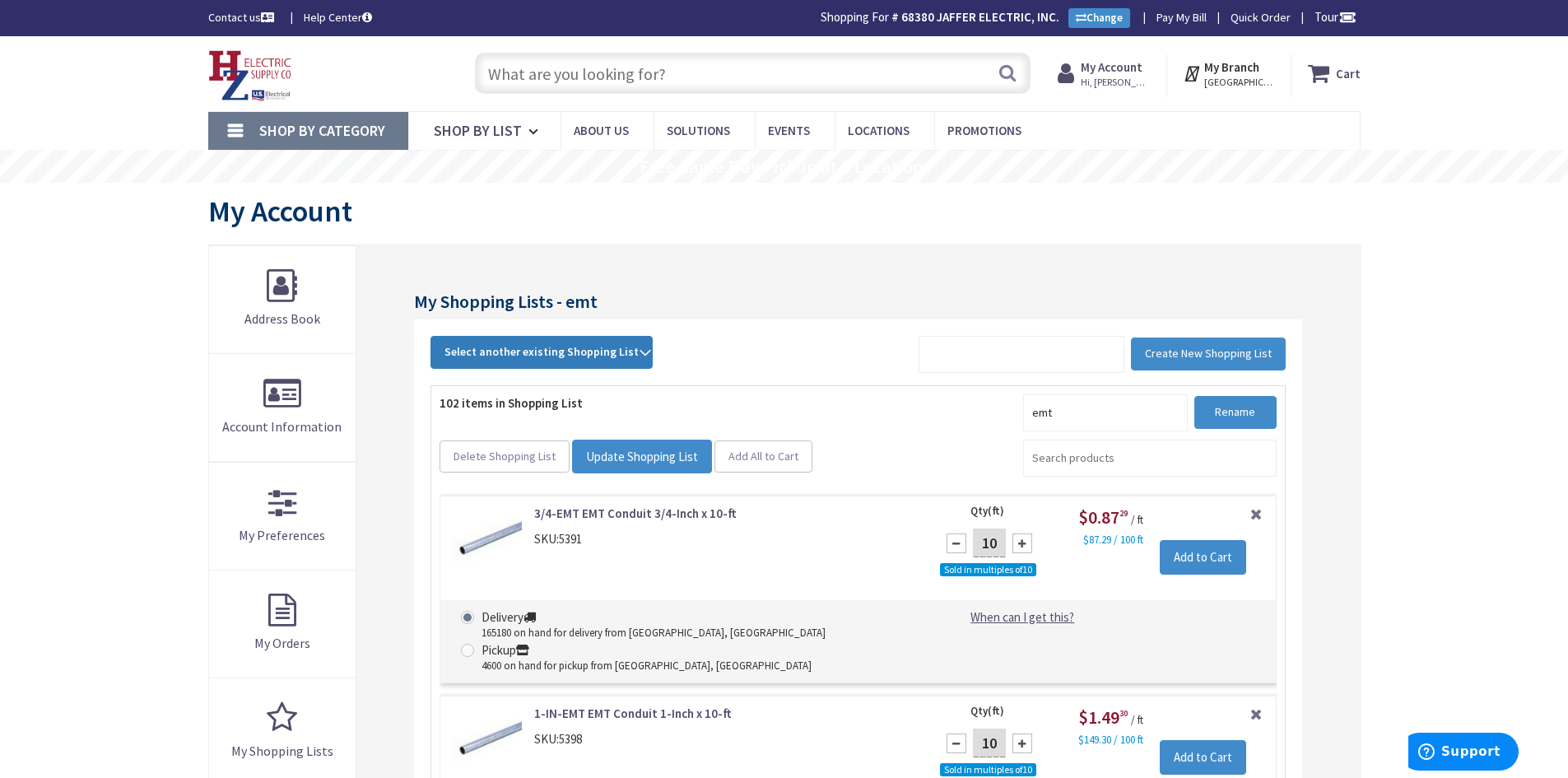
click at [527, 346] on span "Select another existing Shopping List" at bounding box center [542, 351] width 194 height 15
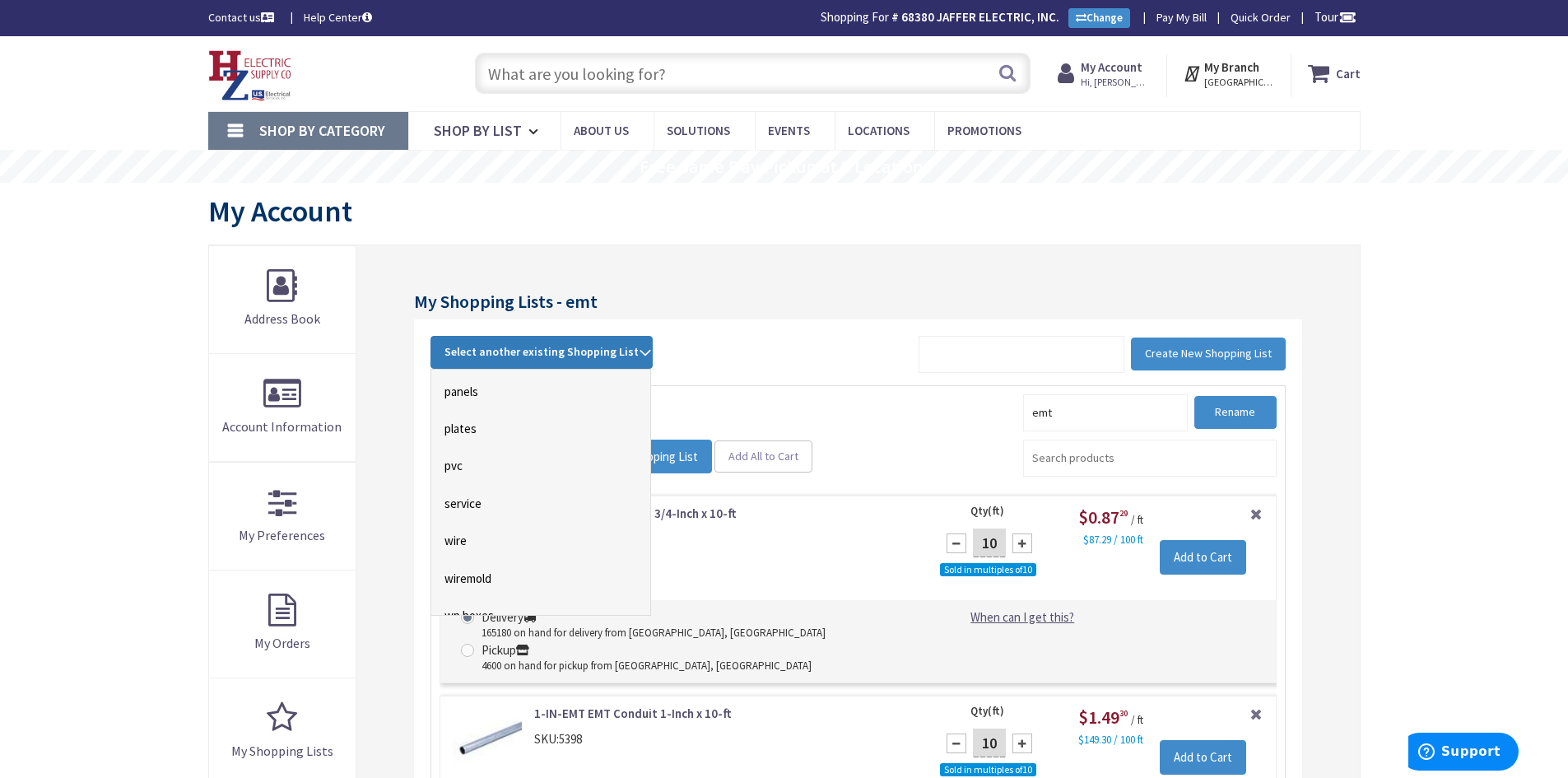
scroll to position [493, 0]
click at [461, 417] on link "plates" at bounding box center [541, 417] width 219 height 37
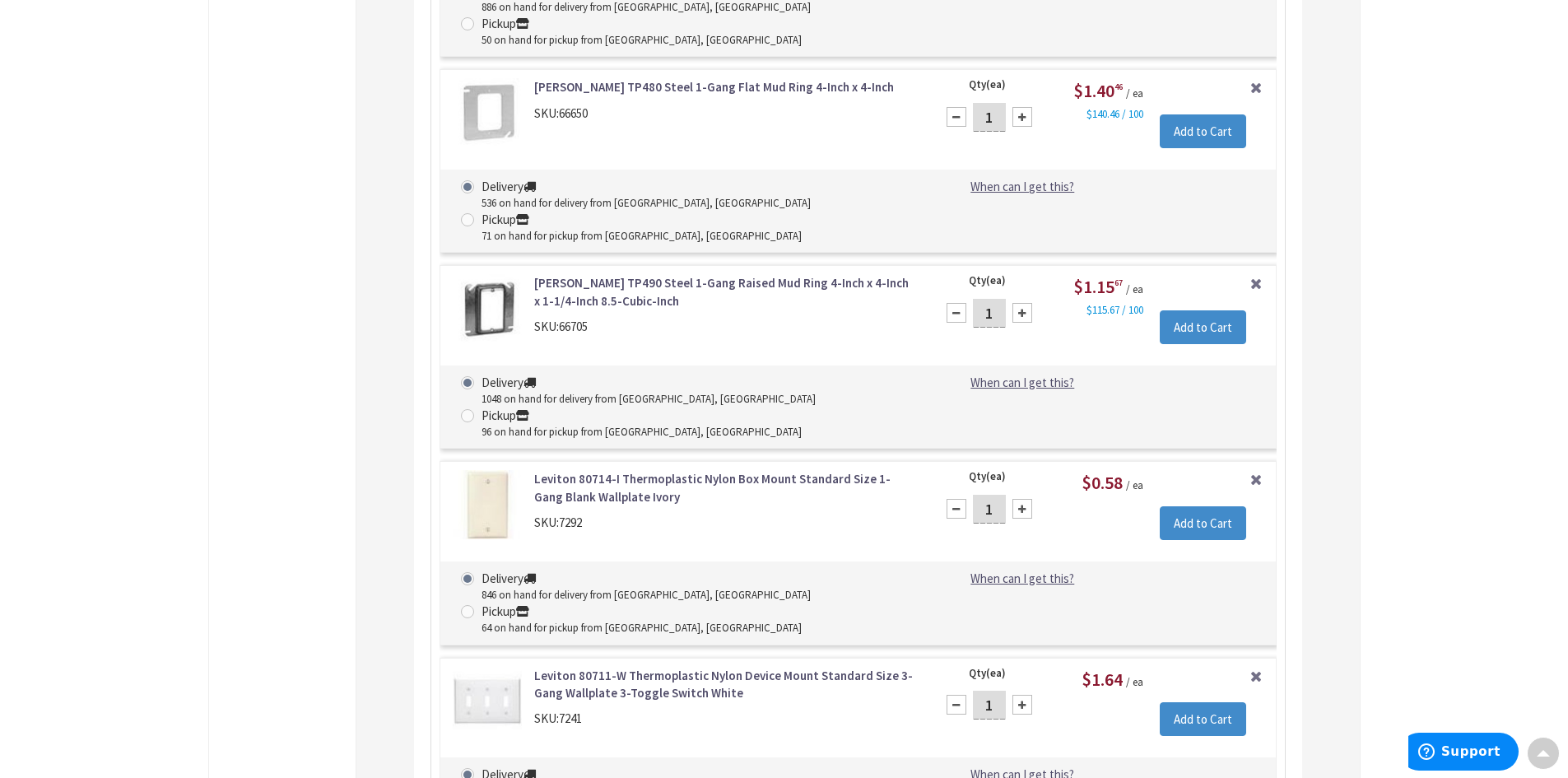
scroll to position [4736, 0]
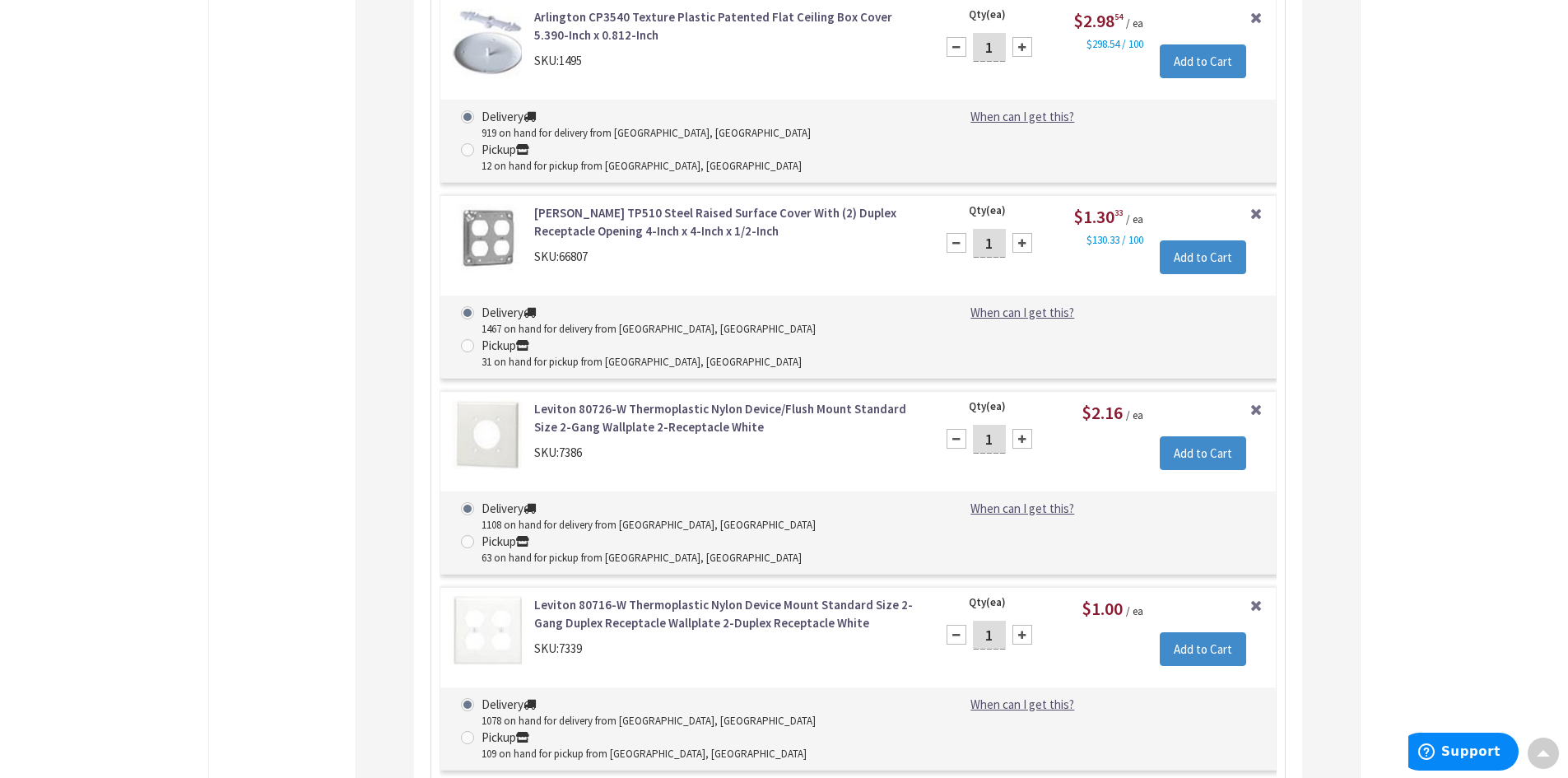
drag, startPoint x: 804, startPoint y: 277, endPoint x: 826, endPoint y: 249, distance: 35.6
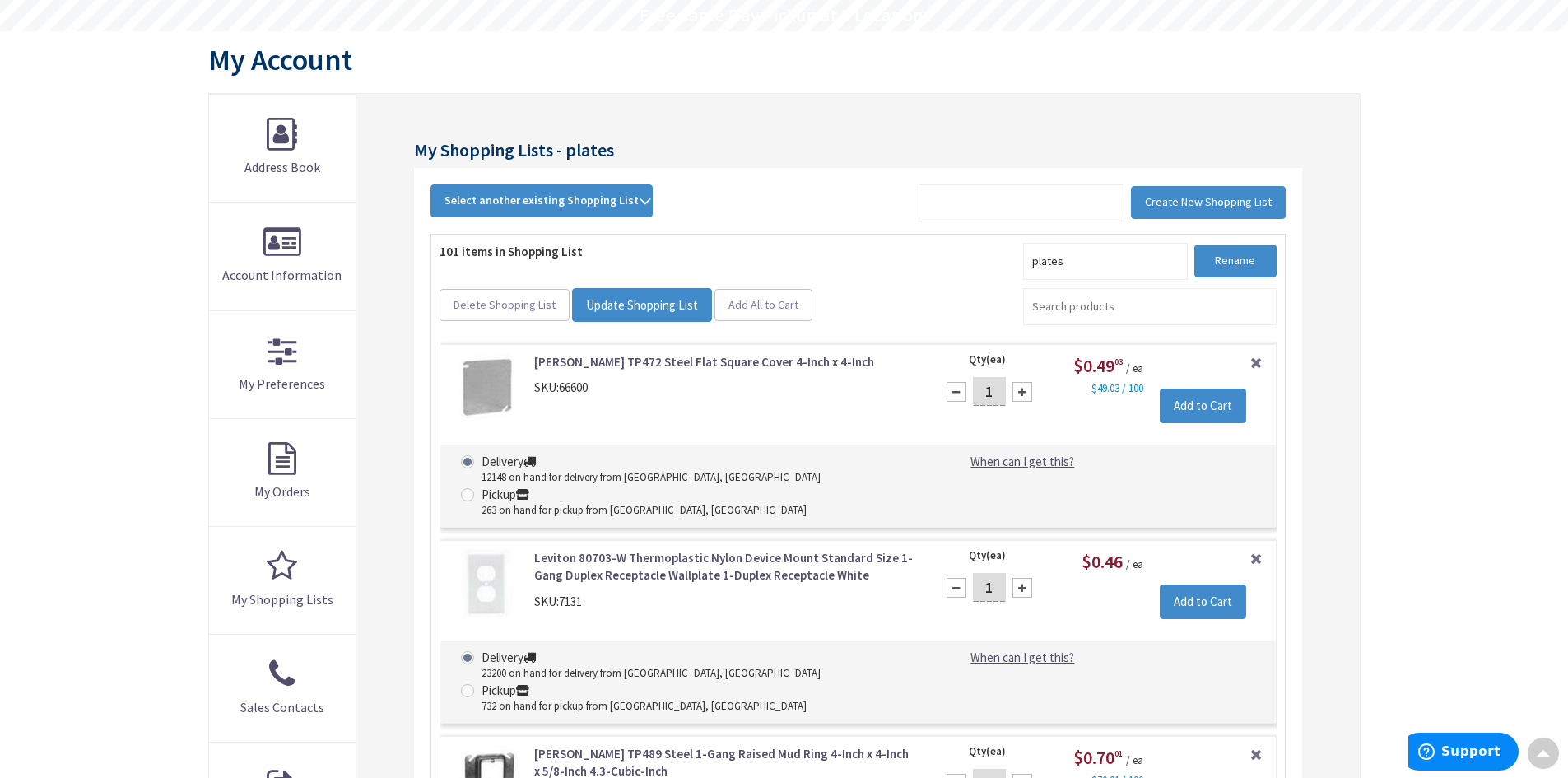
scroll to position [0, 0]
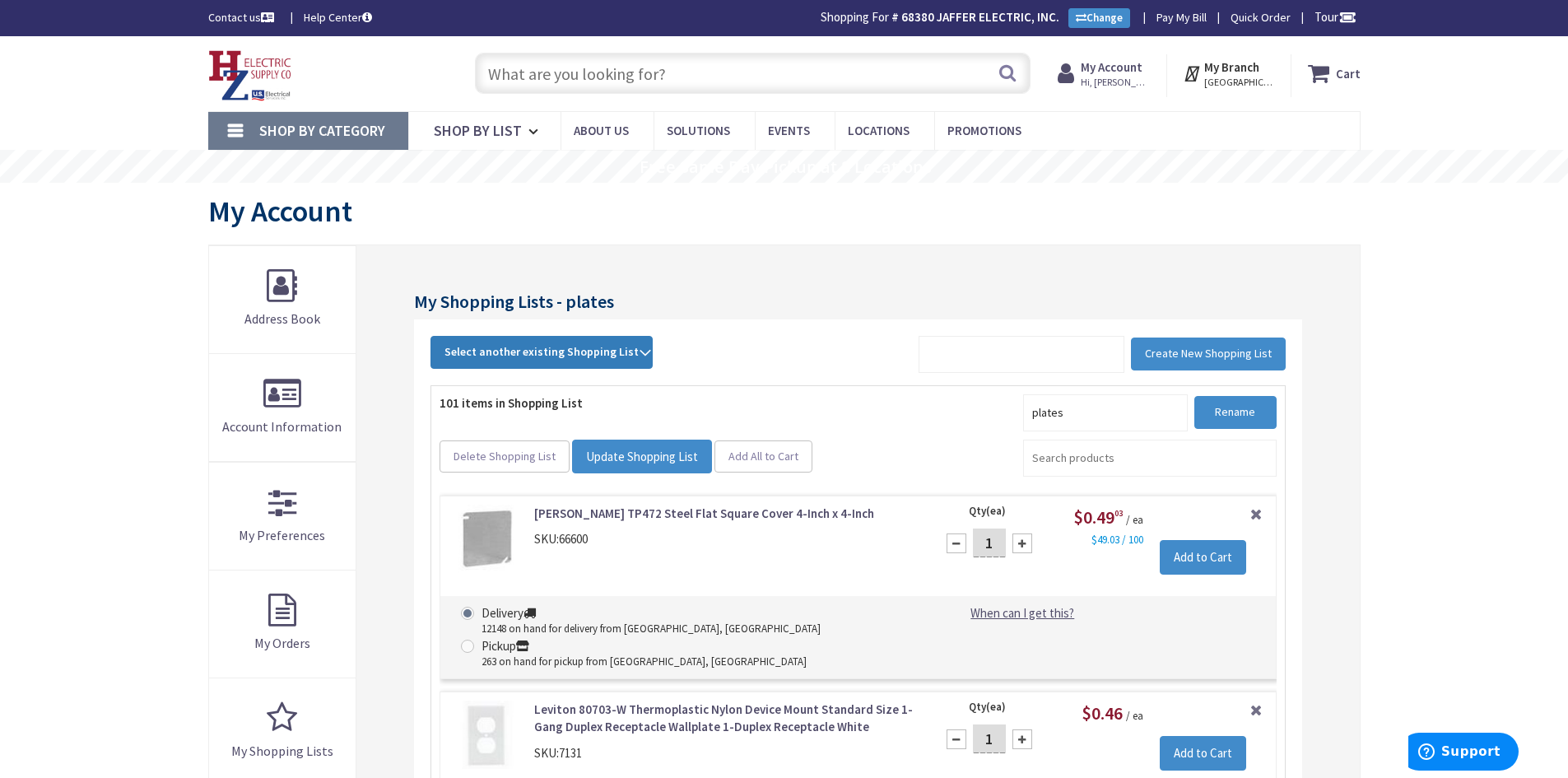
click at [536, 354] on span "Select another existing Shopping List" at bounding box center [542, 351] width 194 height 15
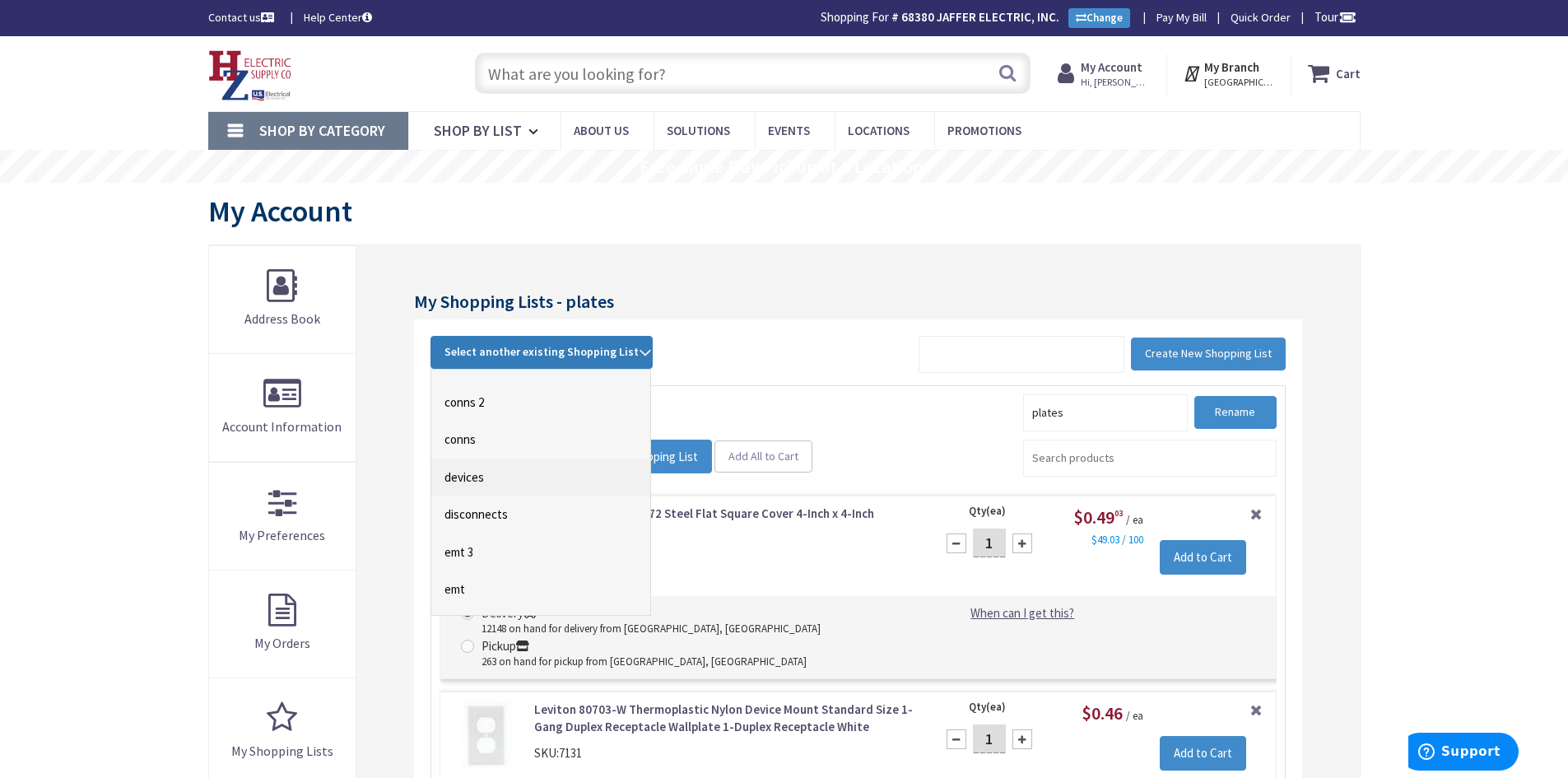
scroll to position [247, 0]
click at [464, 399] on link "emt" at bounding box center [541, 402] width 219 height 37
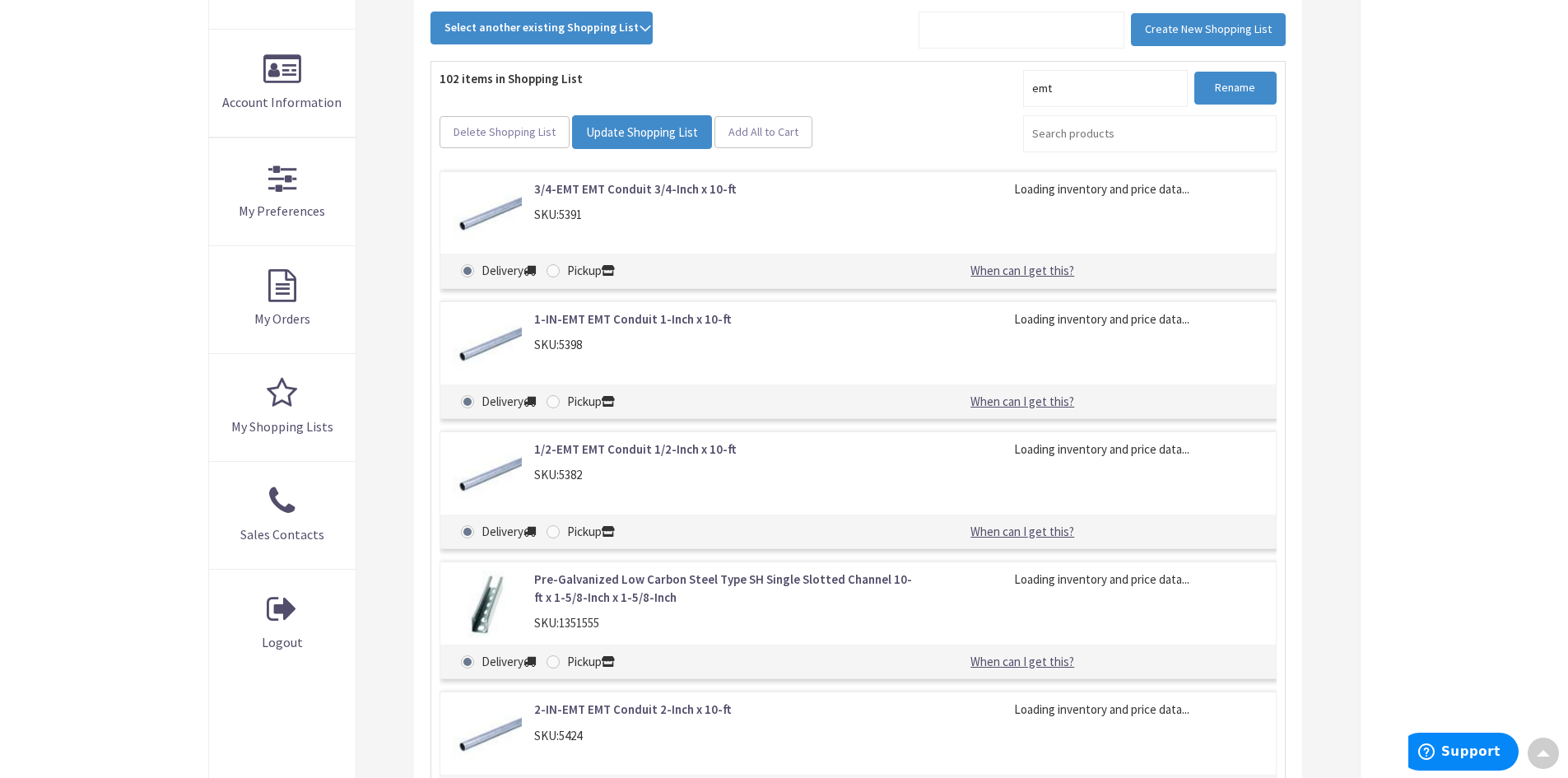
scroll to position [325, 0]
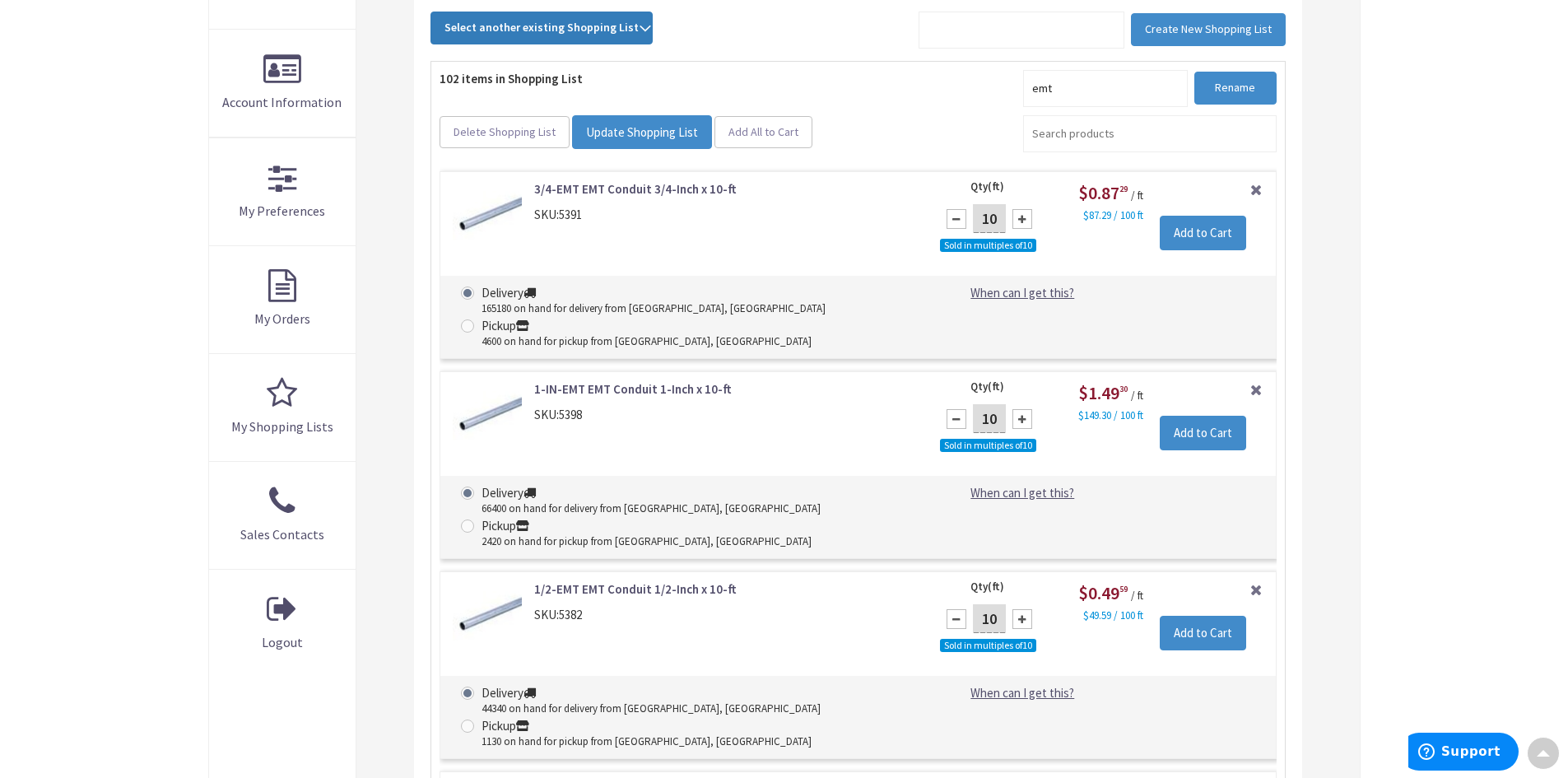
click at [533, 22] on span "Select another existing Shopping List" at bounding box center [542, 27] width 194 height 15
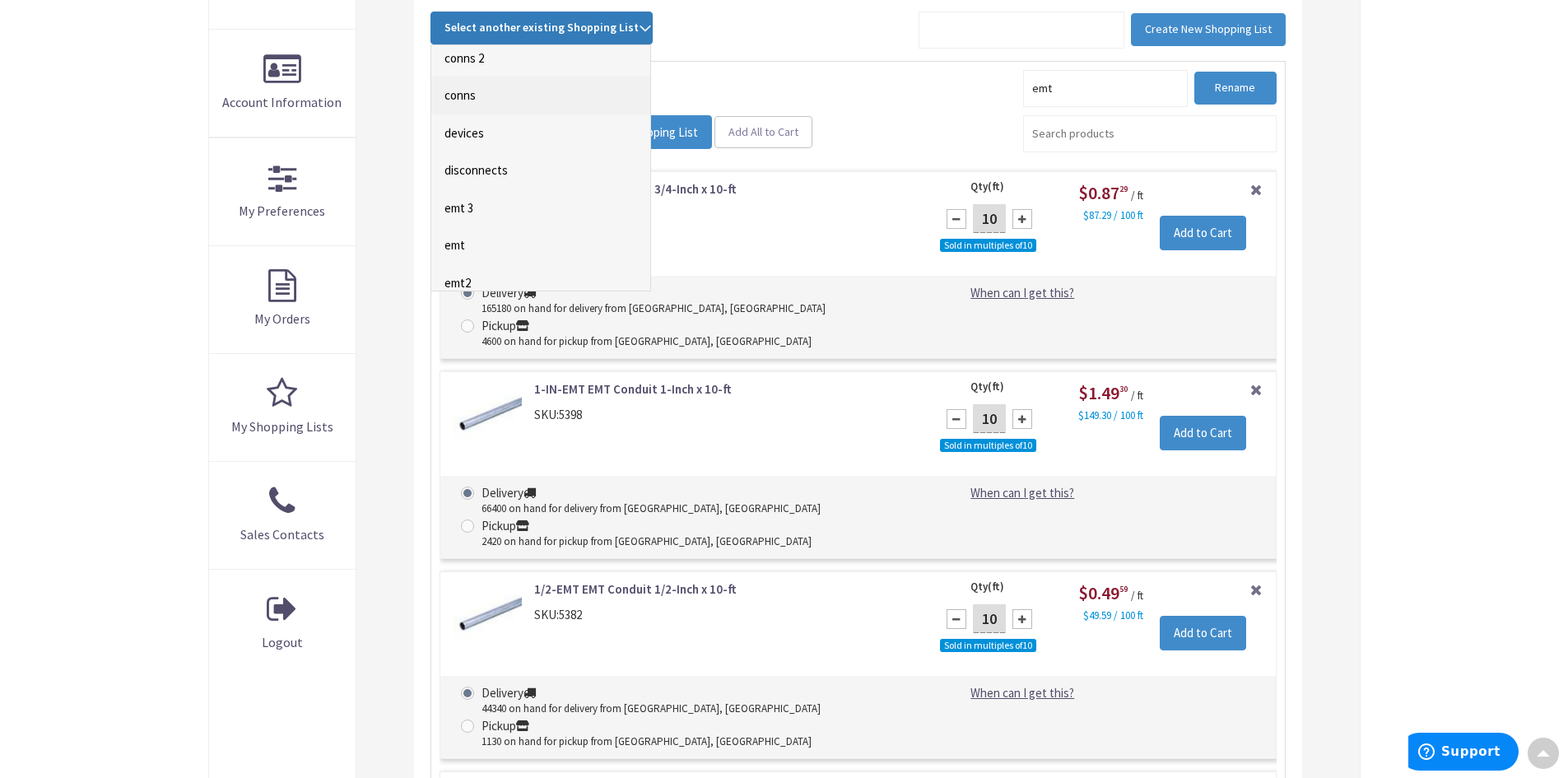
scroll to position [247, 0]
click at [470, 115] on link "emt2" at bounding box center [541, 116] width 219 height 37
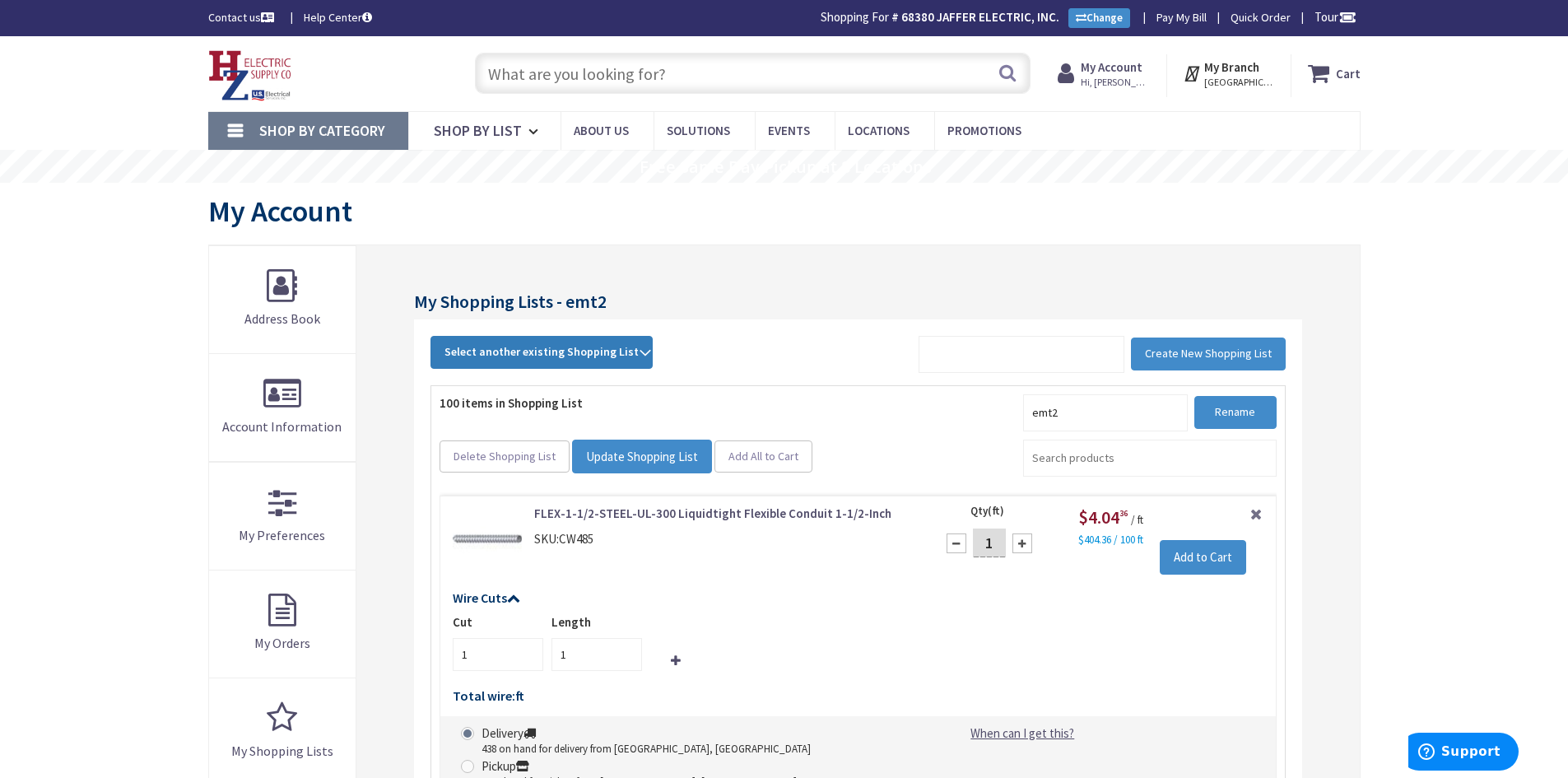
click at [524, 356] on span "Select another existing Shopping List" at bounding box center [542, 351] width 194 height 15
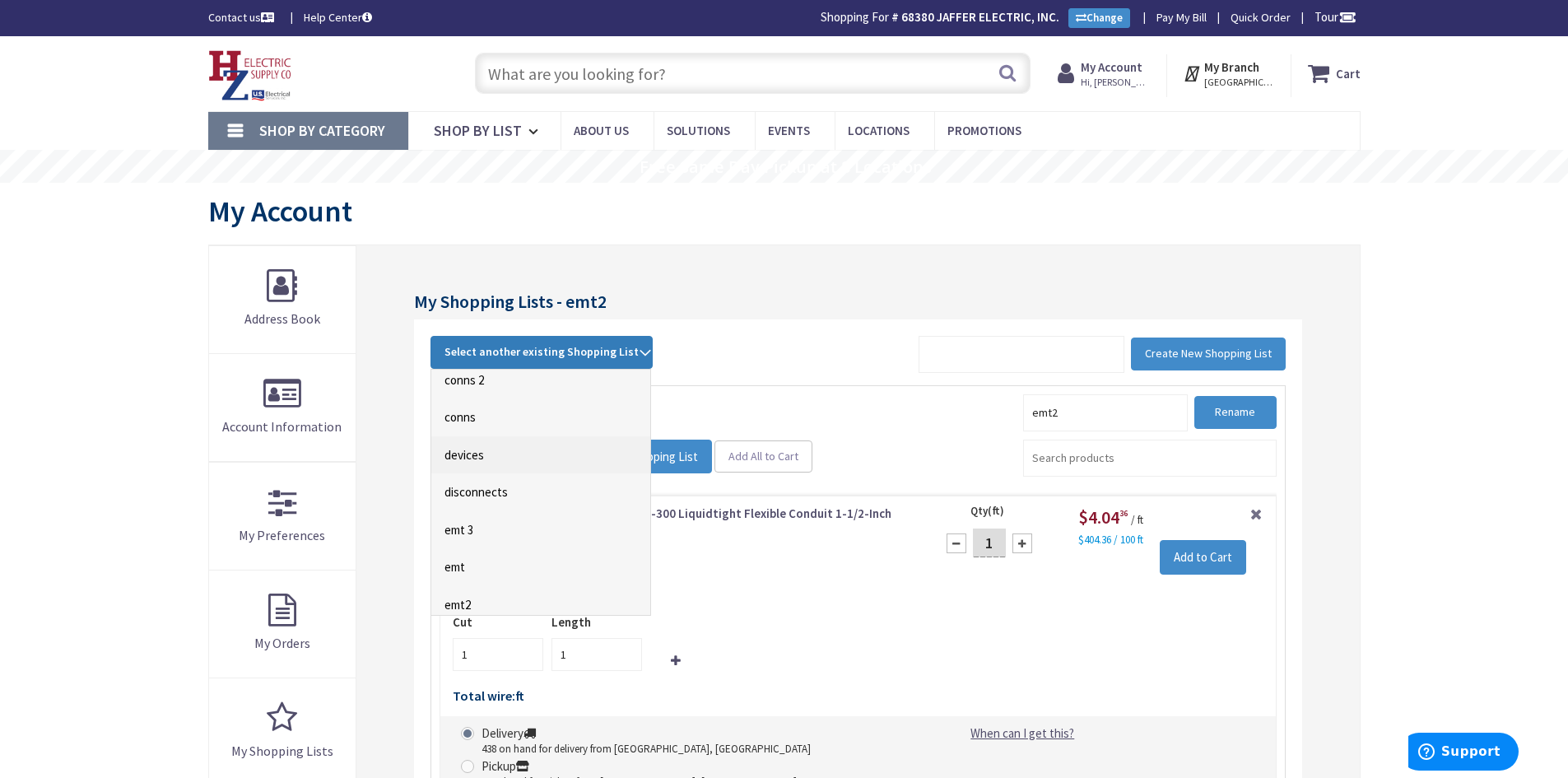
scroll to position [164, 0]
click at [460, 446] on link "emt 3" at bounding box center [541, 447] width 219 height 37
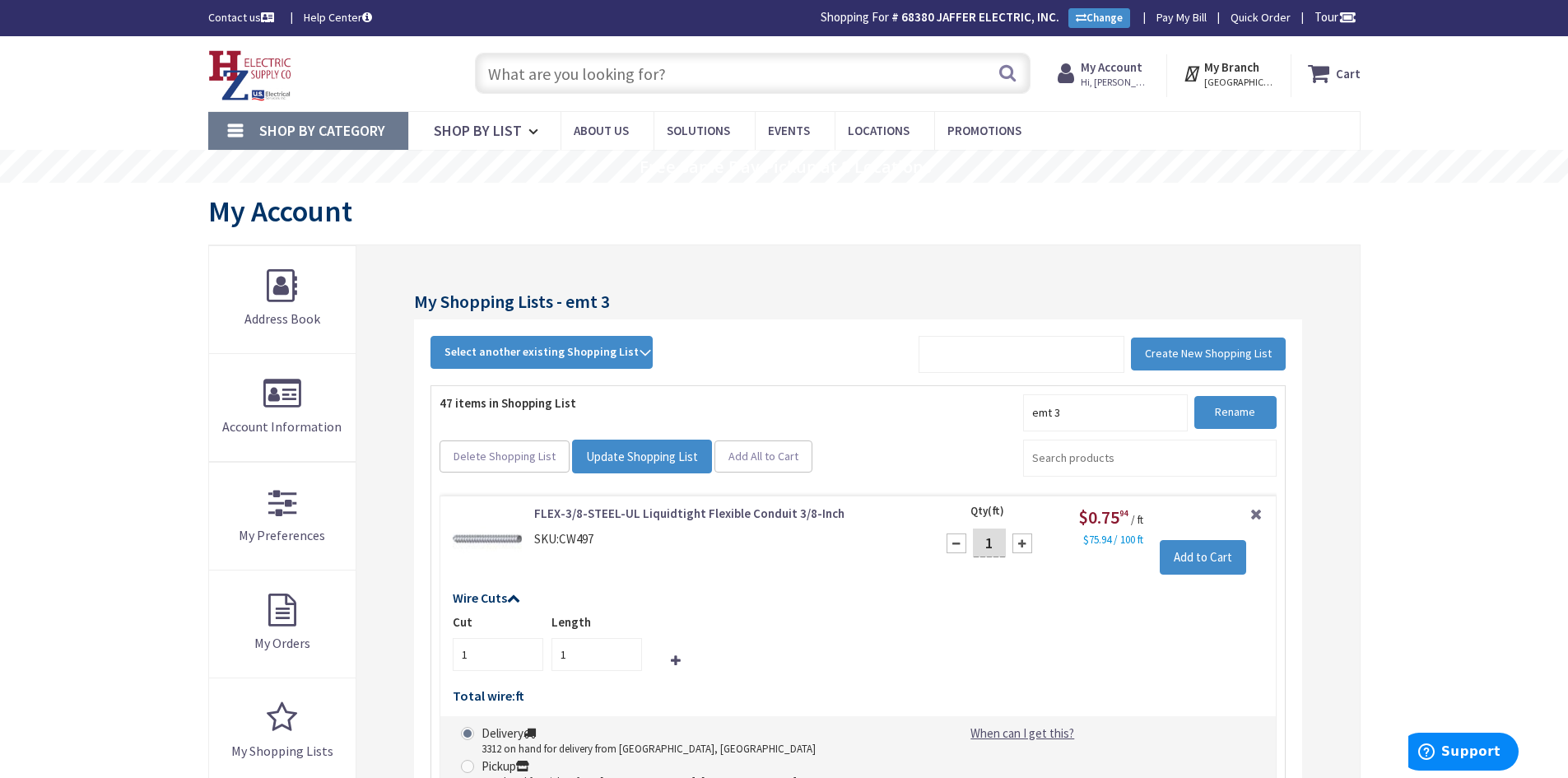
click at [568, 75] on input "text" at bounding box center [752, 73] width 556 height 41
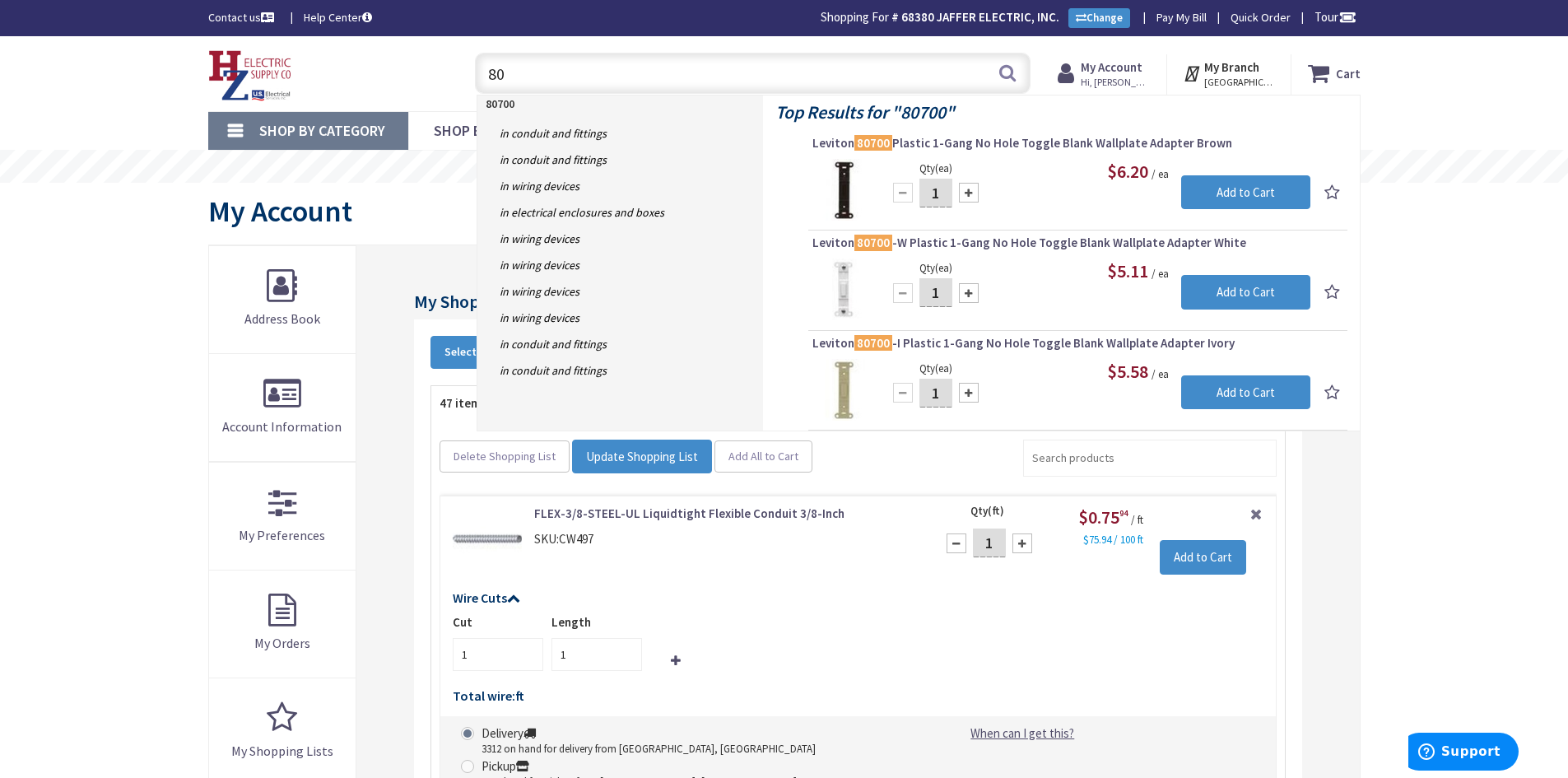
type input "8"
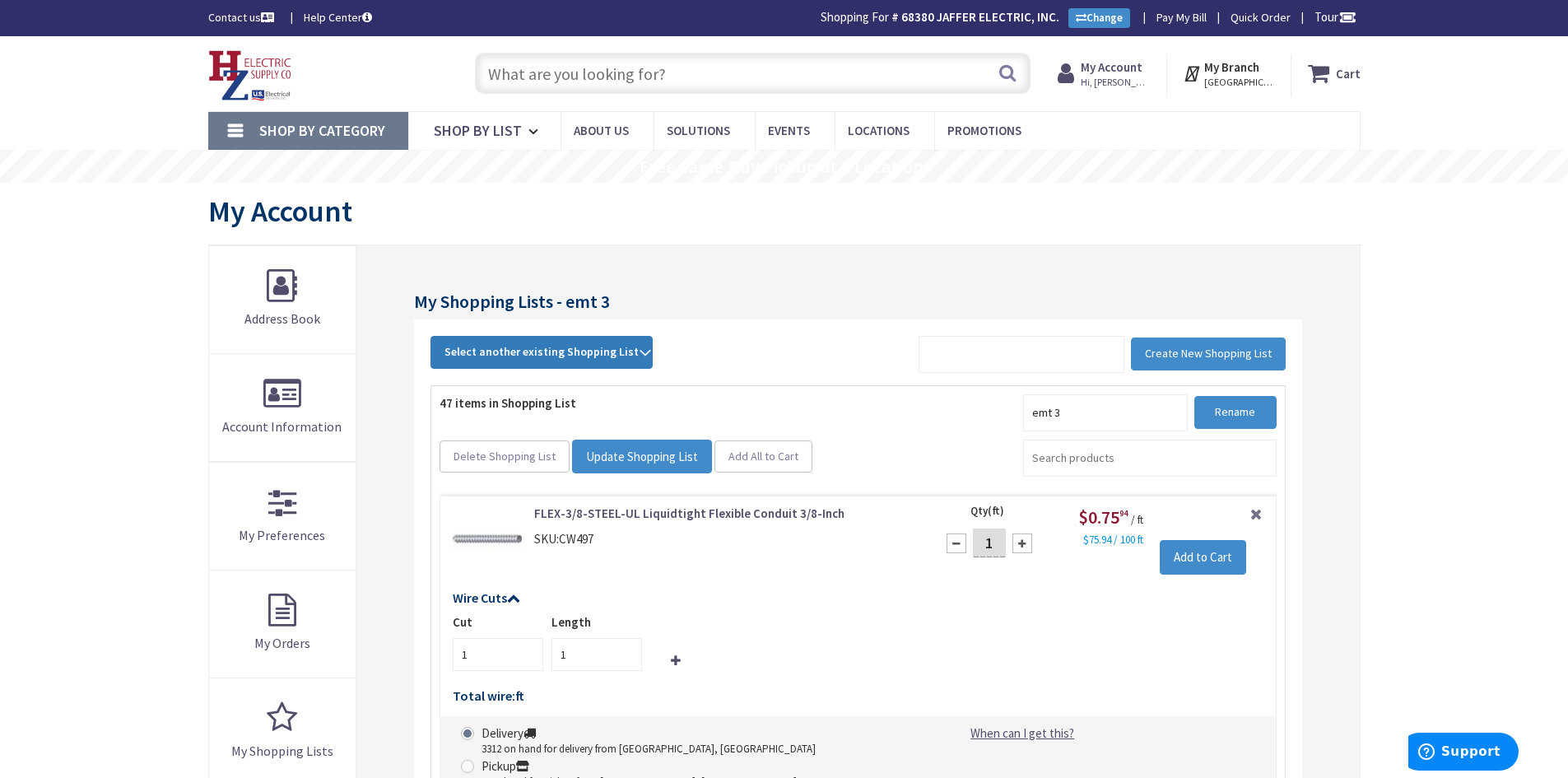
click at [575, 360] on strong "Select another existing Shopping List" at bounding box center [542, 352] width 194 height 20
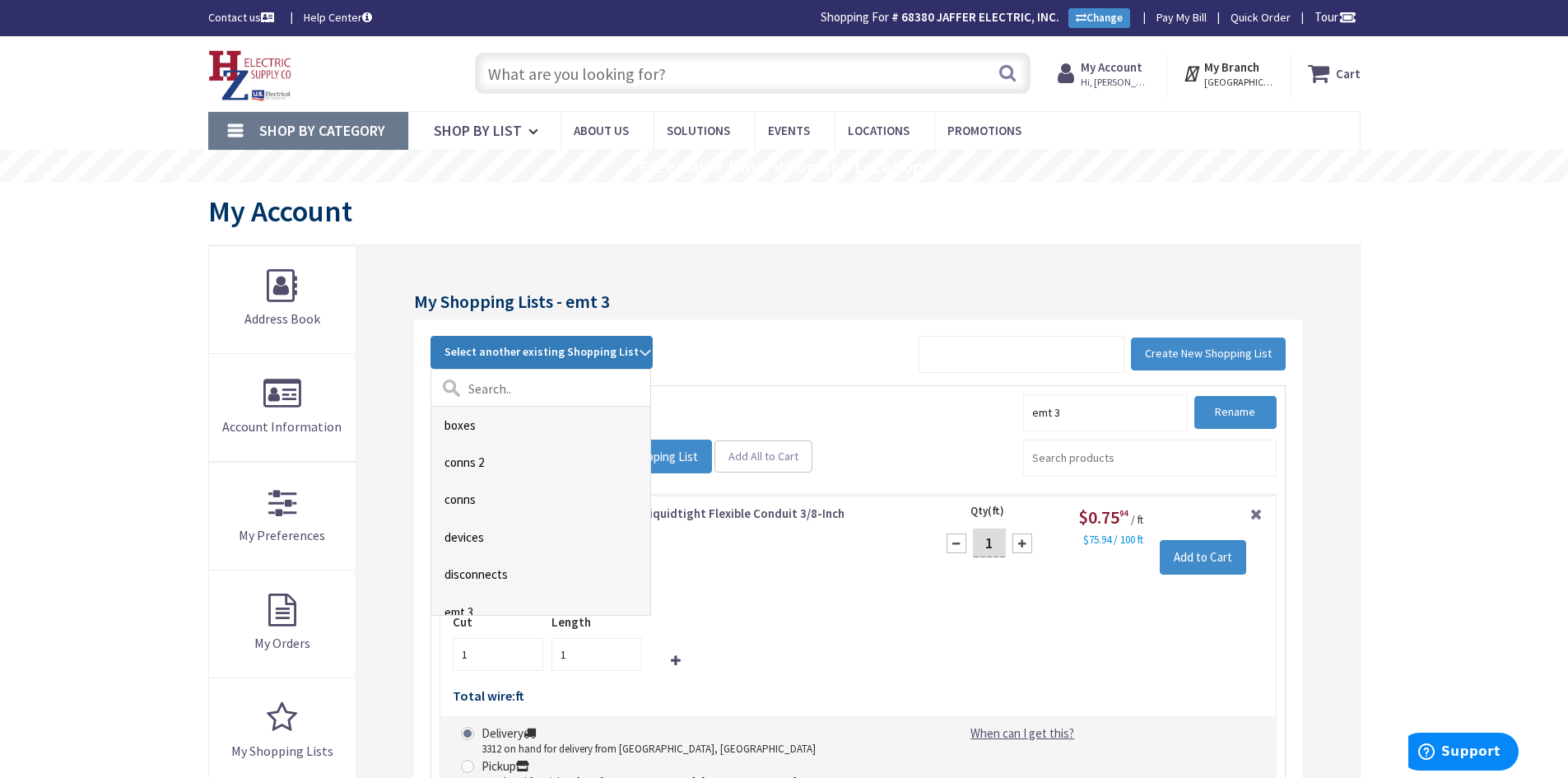
click at [478, 422] on link "boxes" at bounding box center [541, 425] width 219 height 37
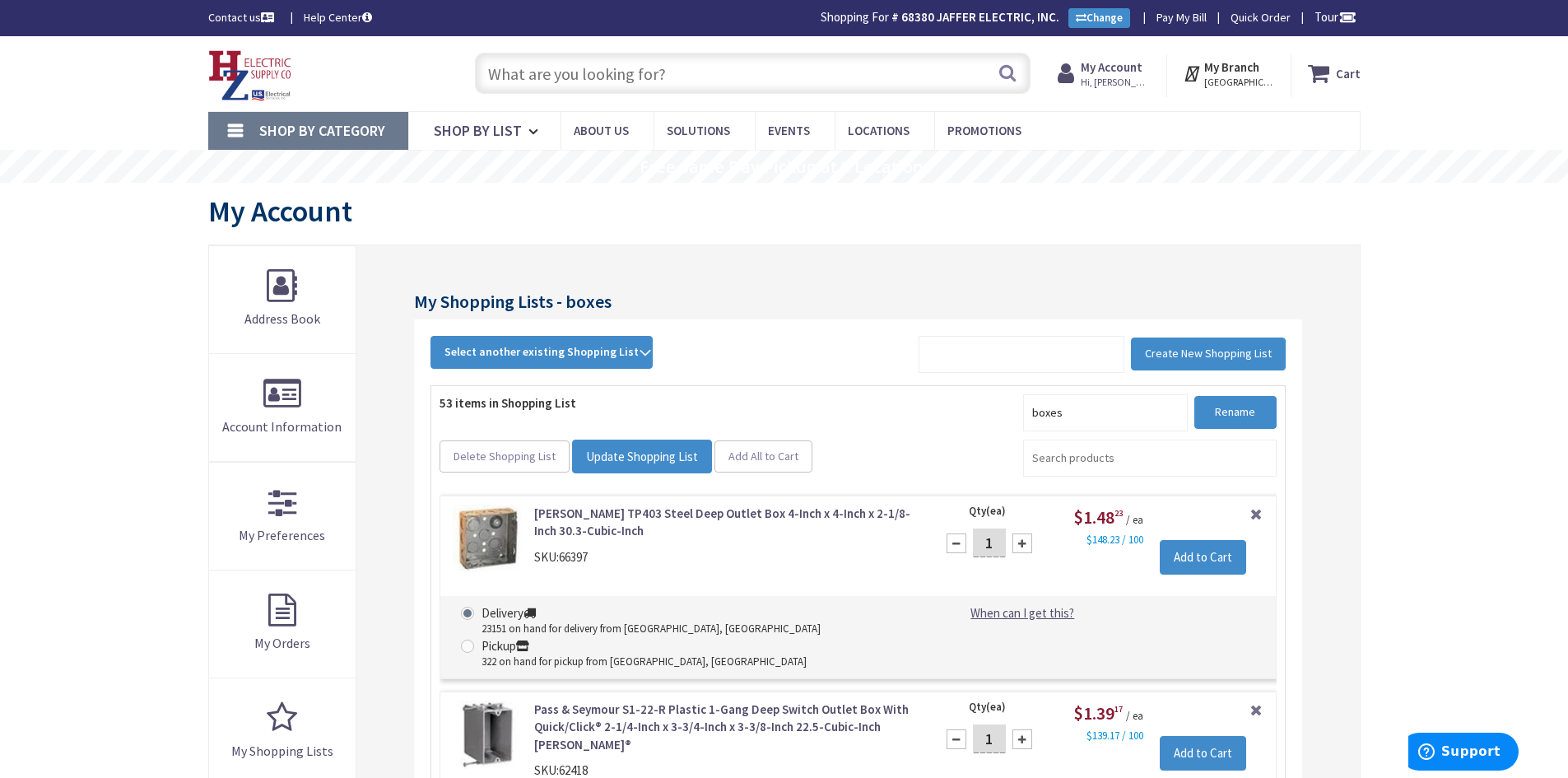
click at [567, 73] on input "text" at bounding box center [752, 73] width 556 height 41
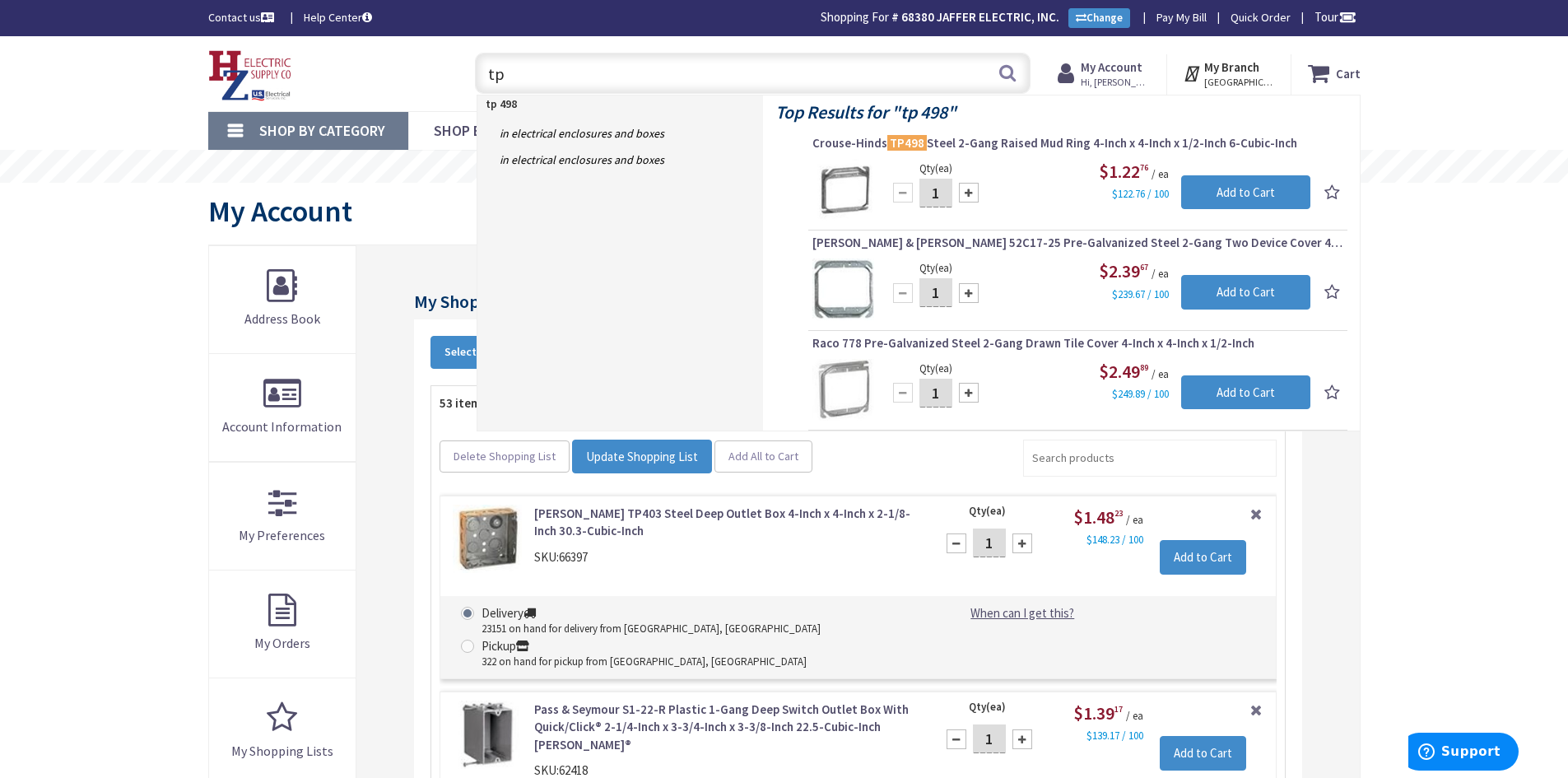
type input "t"
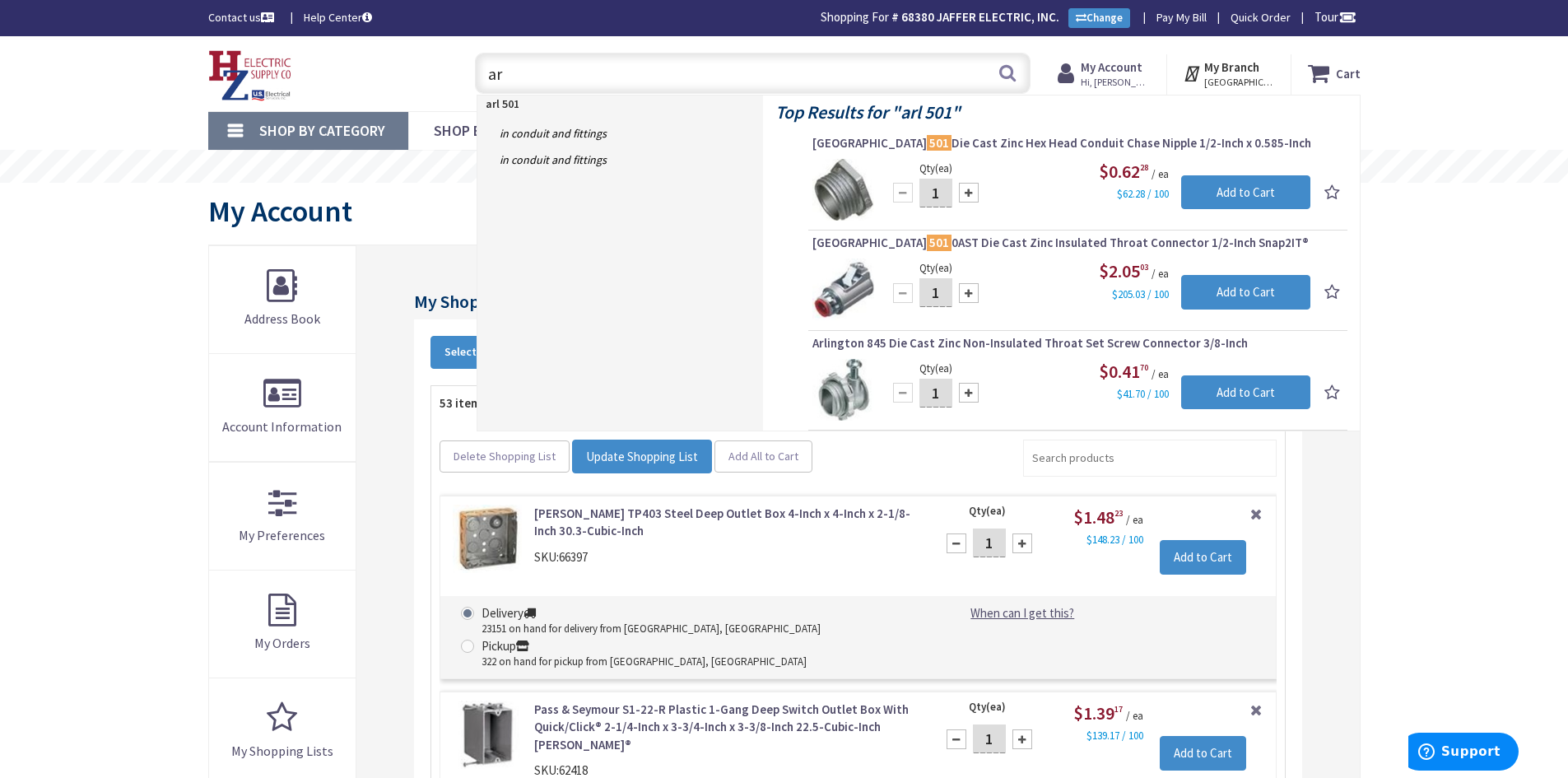
type input "a"
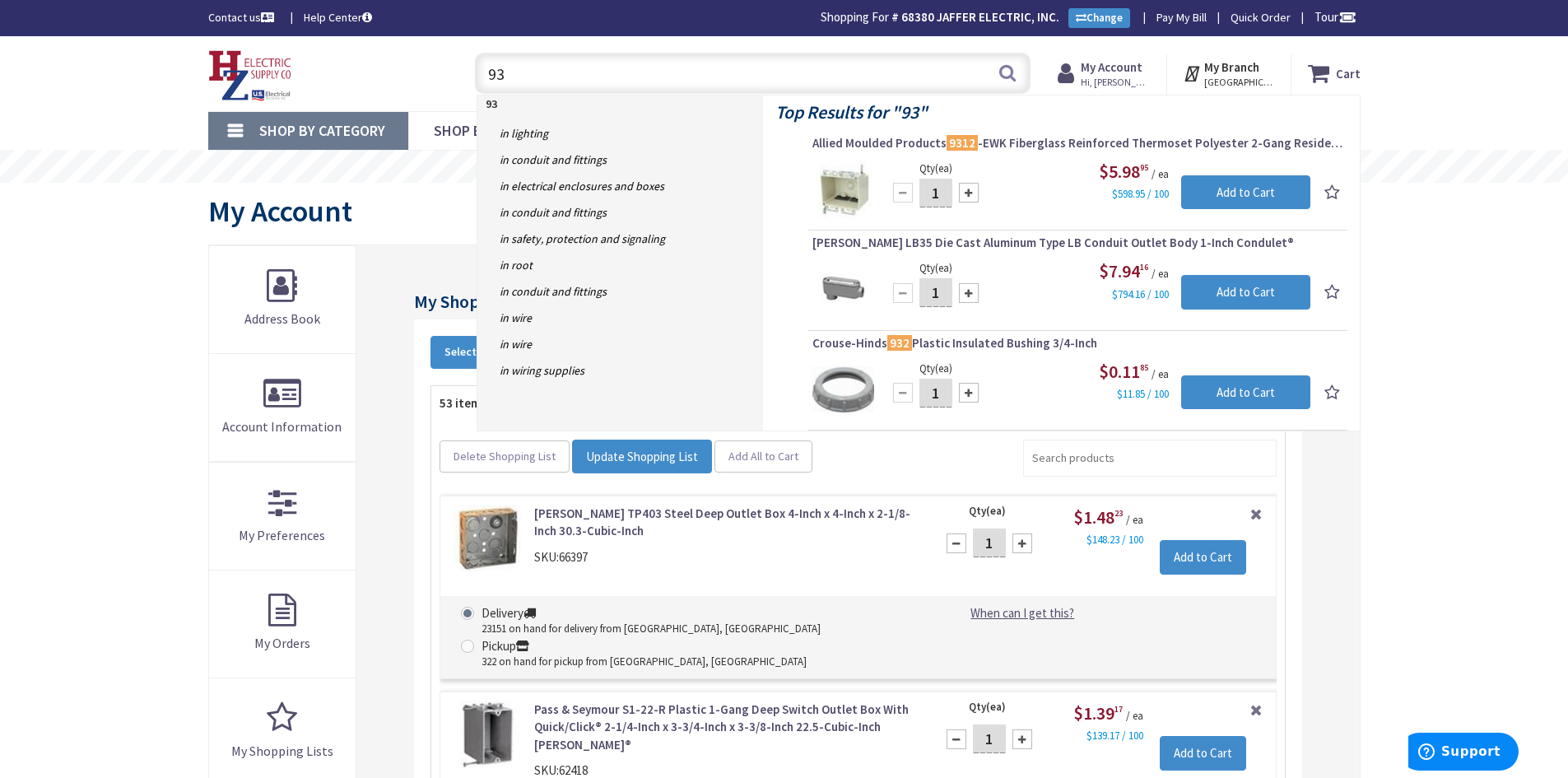
type input "9"
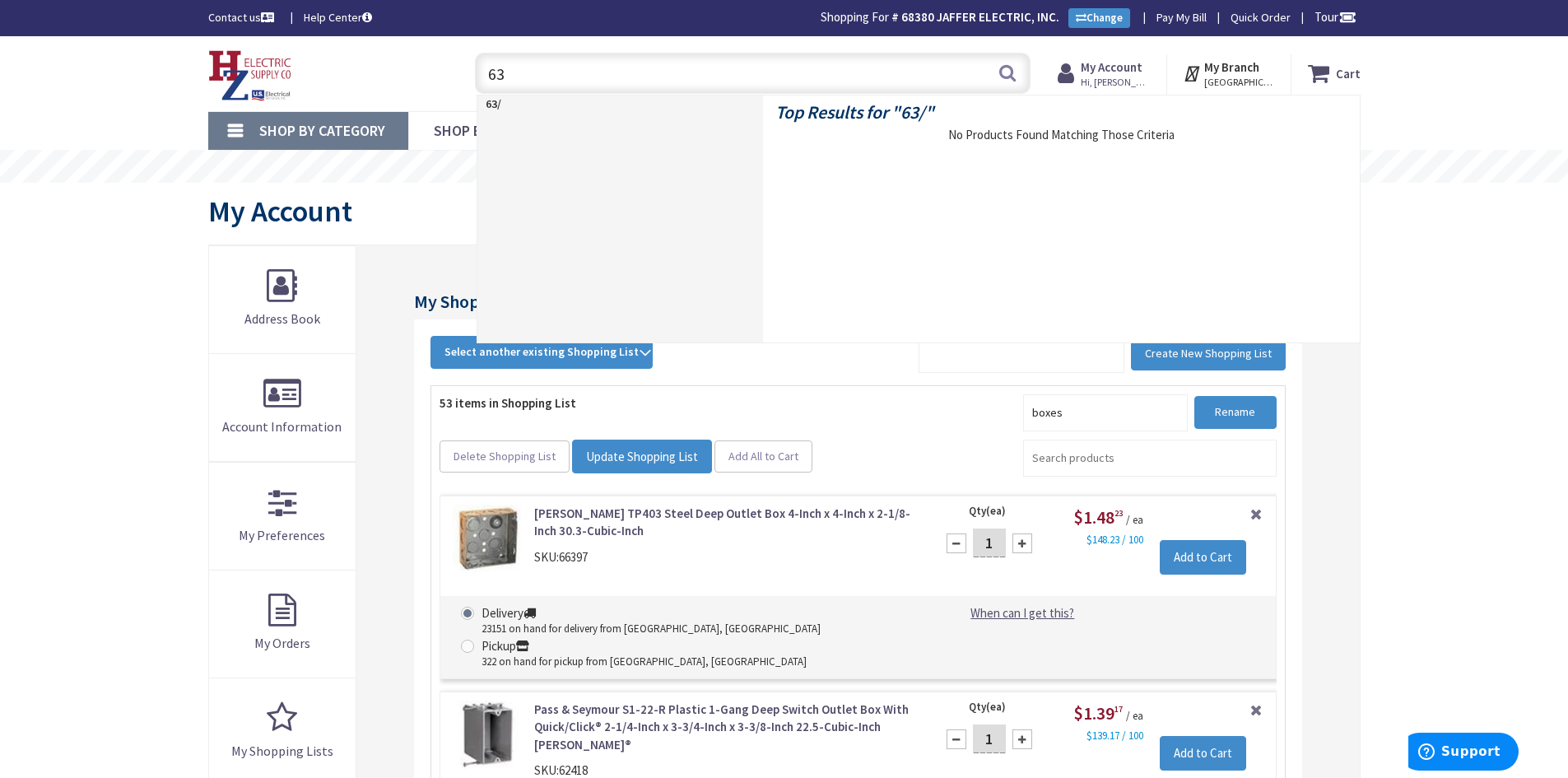
type input "6"
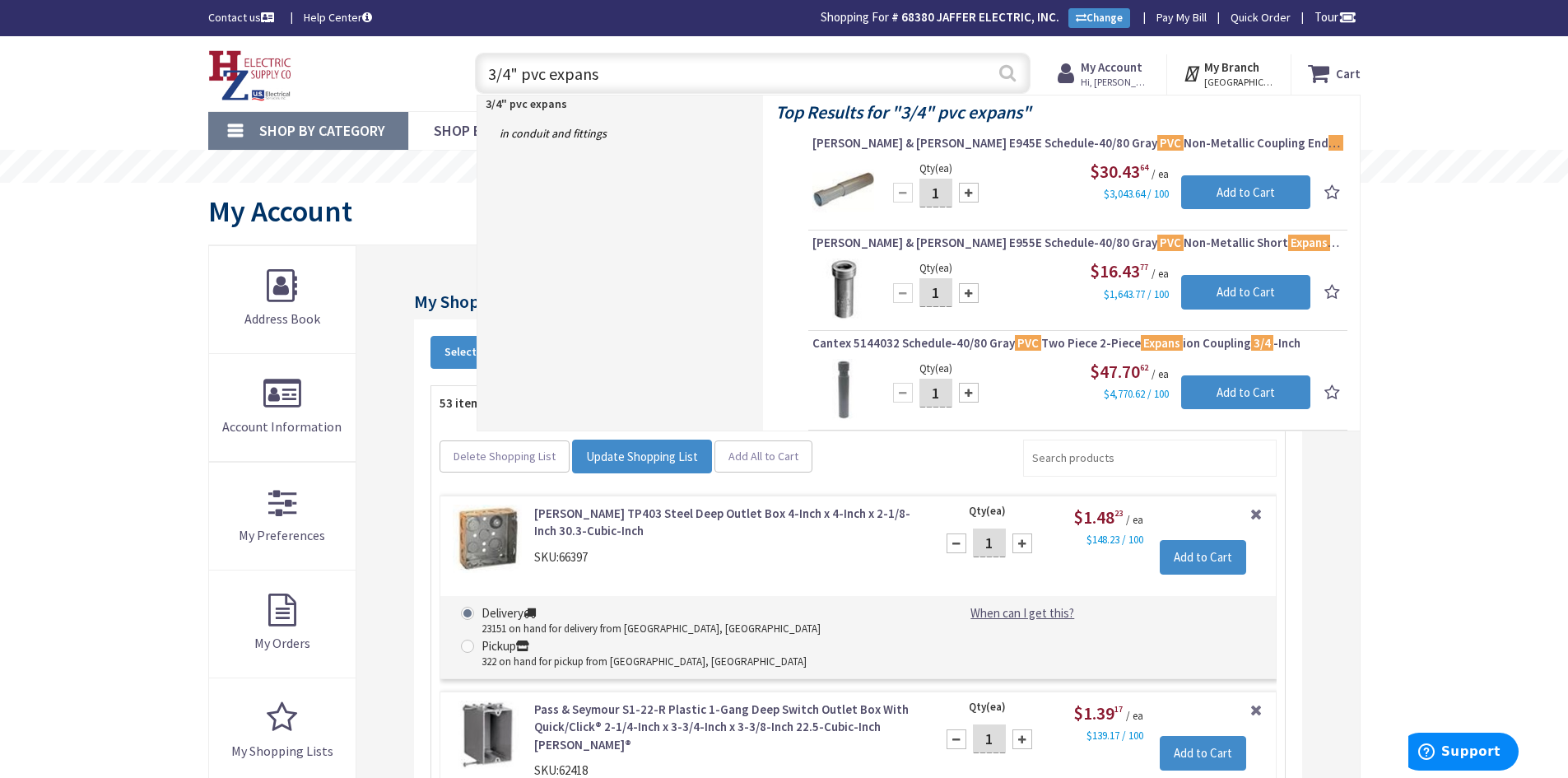
type input "3/4" pvc expans"
click at [1004, 68] on button "Search" at bounding box center [1008, 73] width 21 height 37
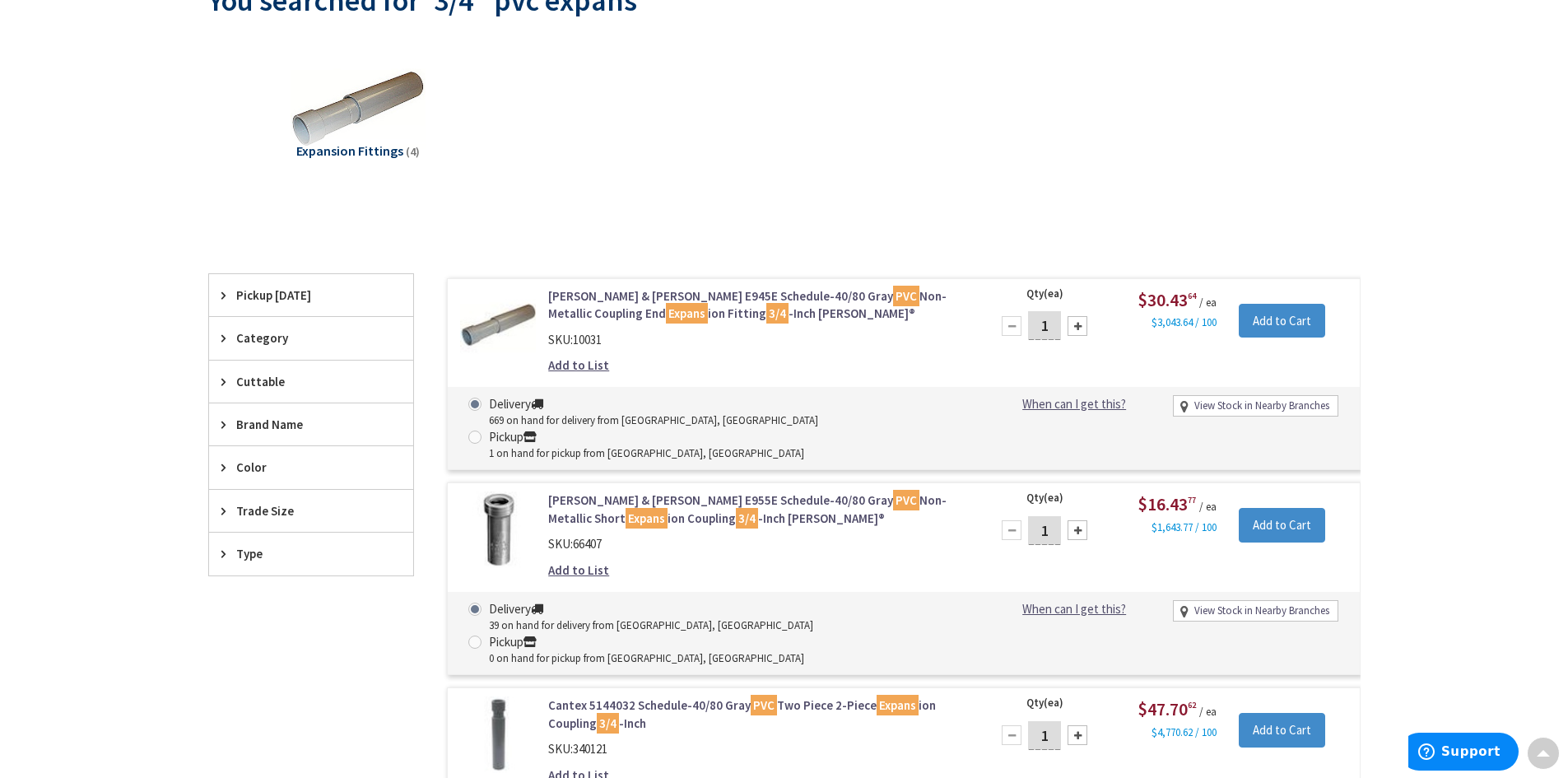
scroll to position [3, 0]
